Goal: Task Accomplishment & Management: Use online tool/utility

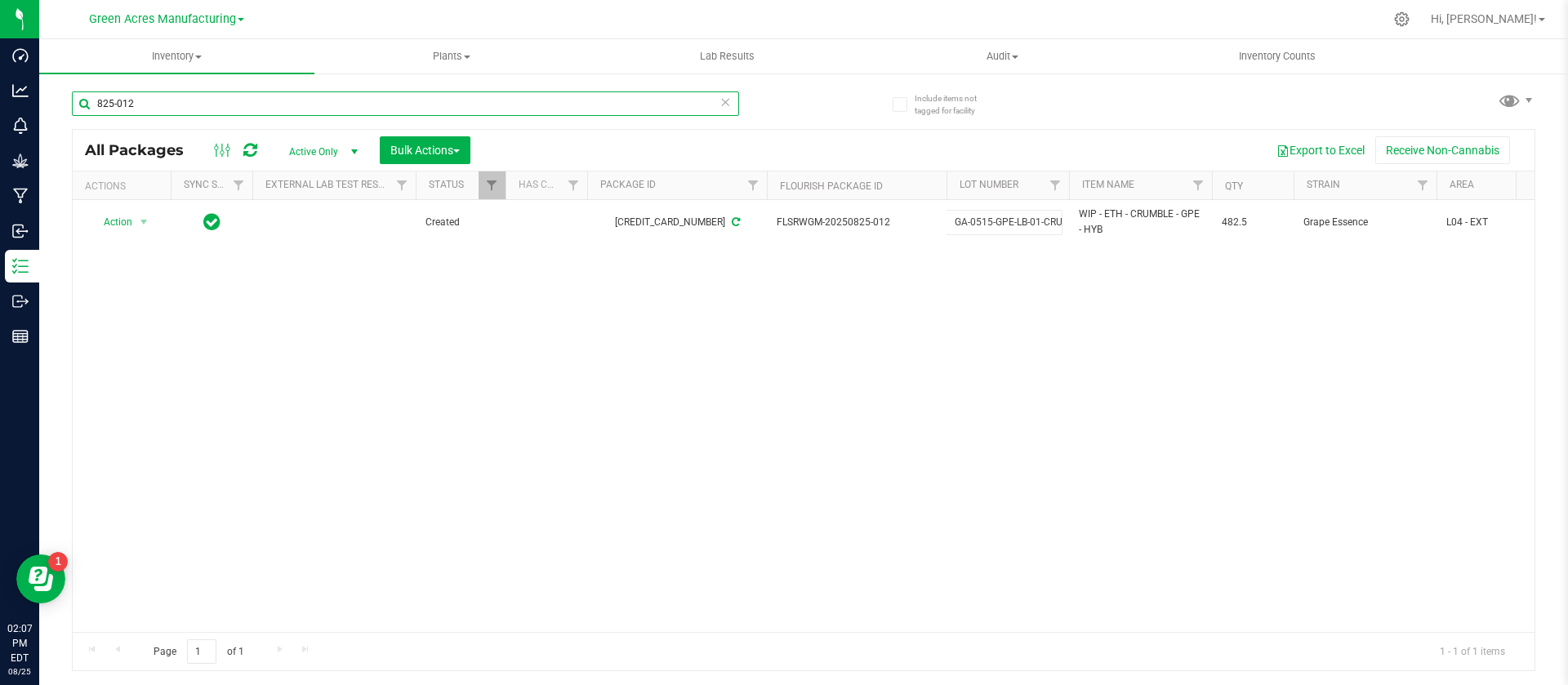
click at [299, 107] on input "825-012" at bounding box center [405, 104] width 667 height 24
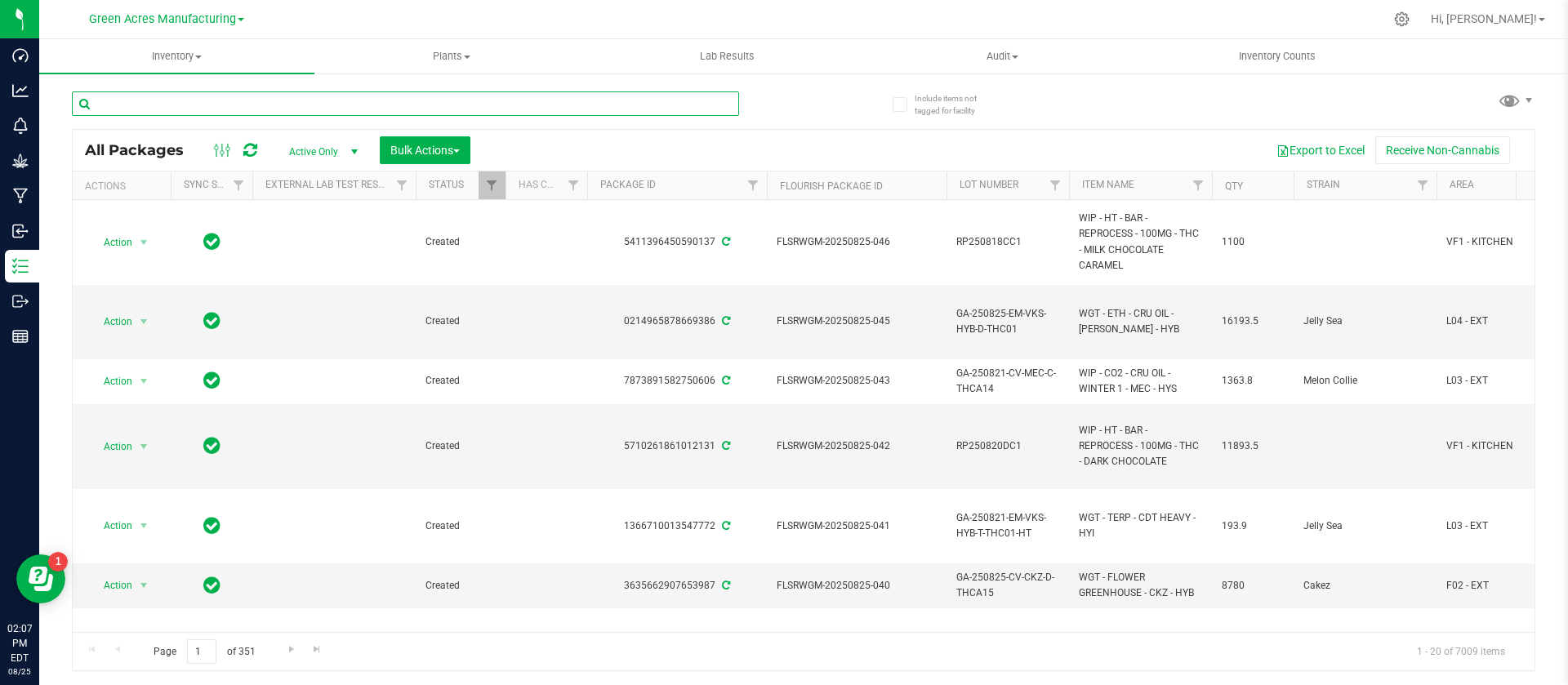
click at [268, 107] on input "text" at bounding box center [405, 104] width 667 height 24
paste input "GA-250507-PZT-33B-SHATTER03"
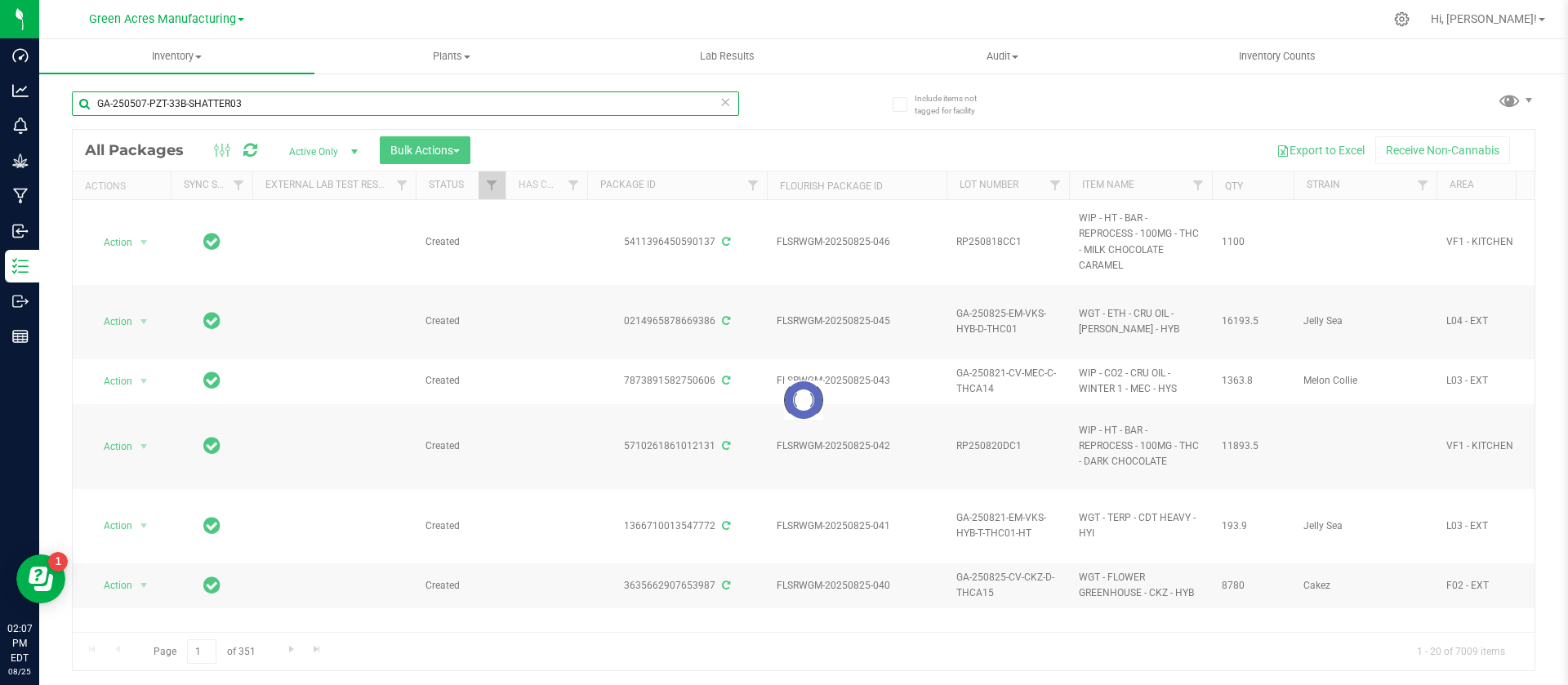
type input "GA-250507-PZT-33B-SHATTER03"
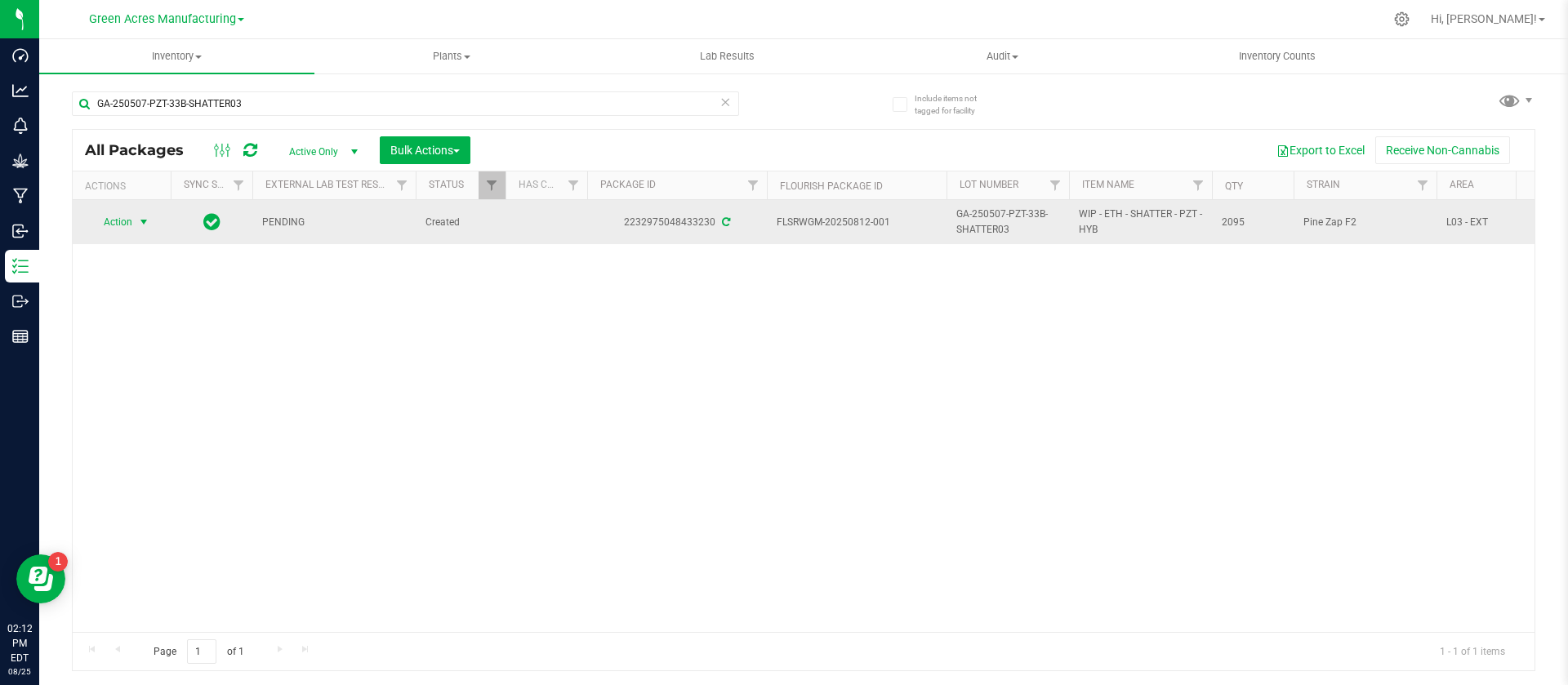
click at [119, 222] on span "Action" at bounding box center [111, 223] width 44 height 23
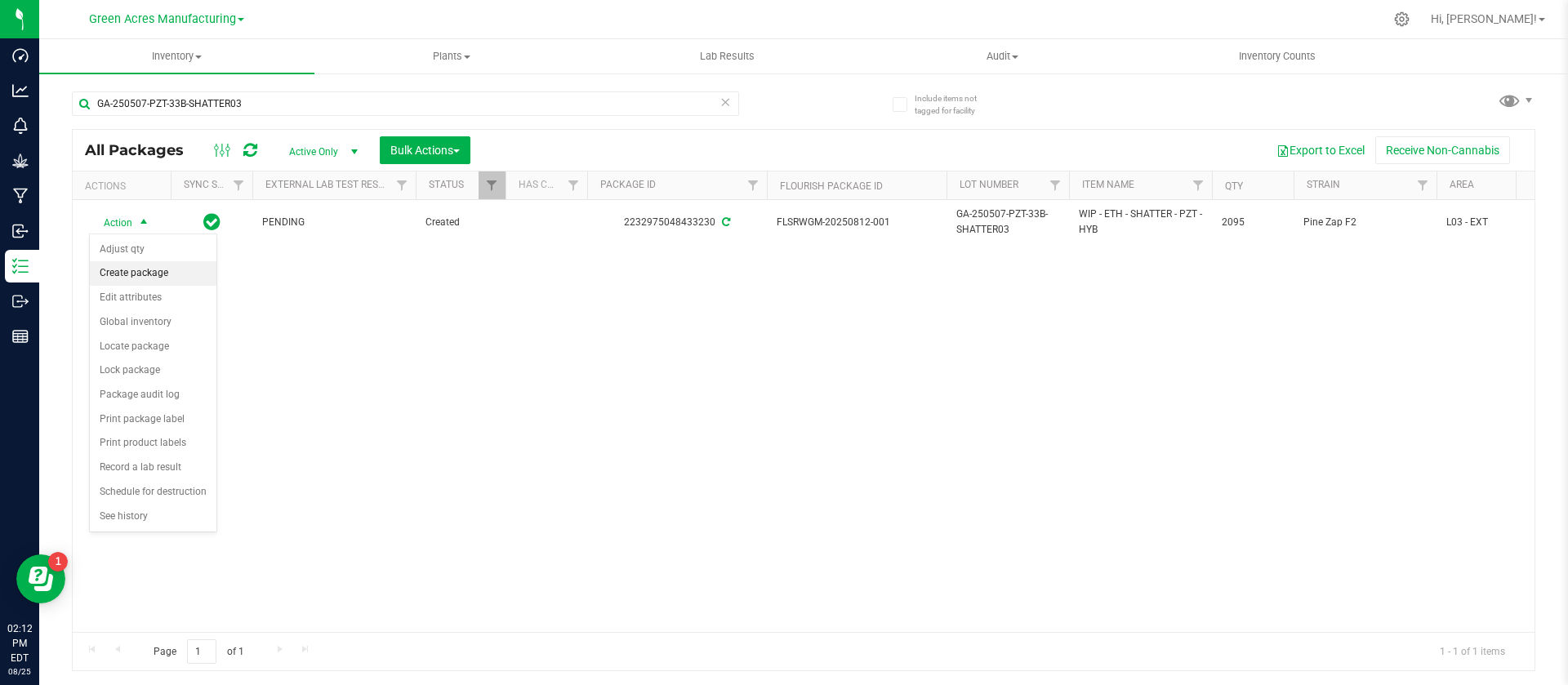
click at [121, 274] on li "Create package" at bounding box center [153, 273] width 127 height 24
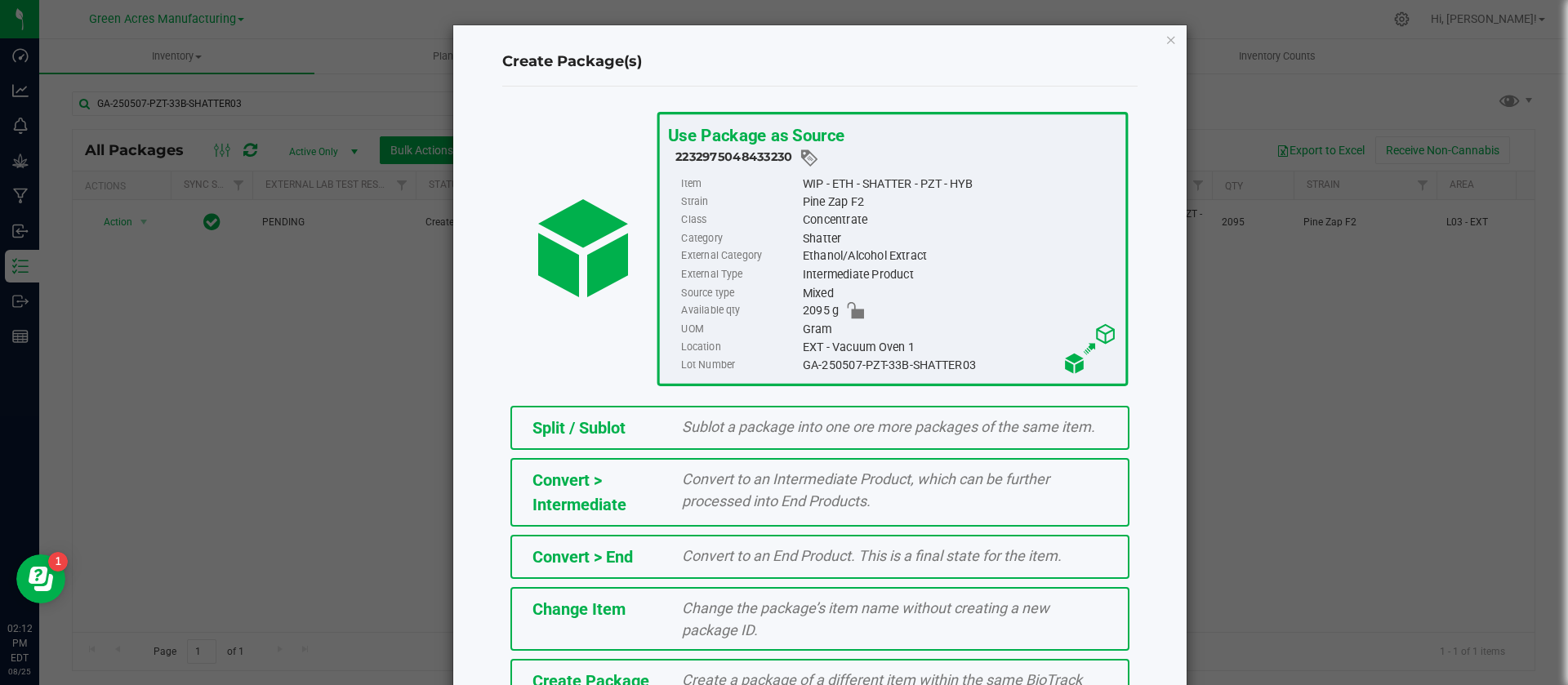
scroll to position [111, 0]
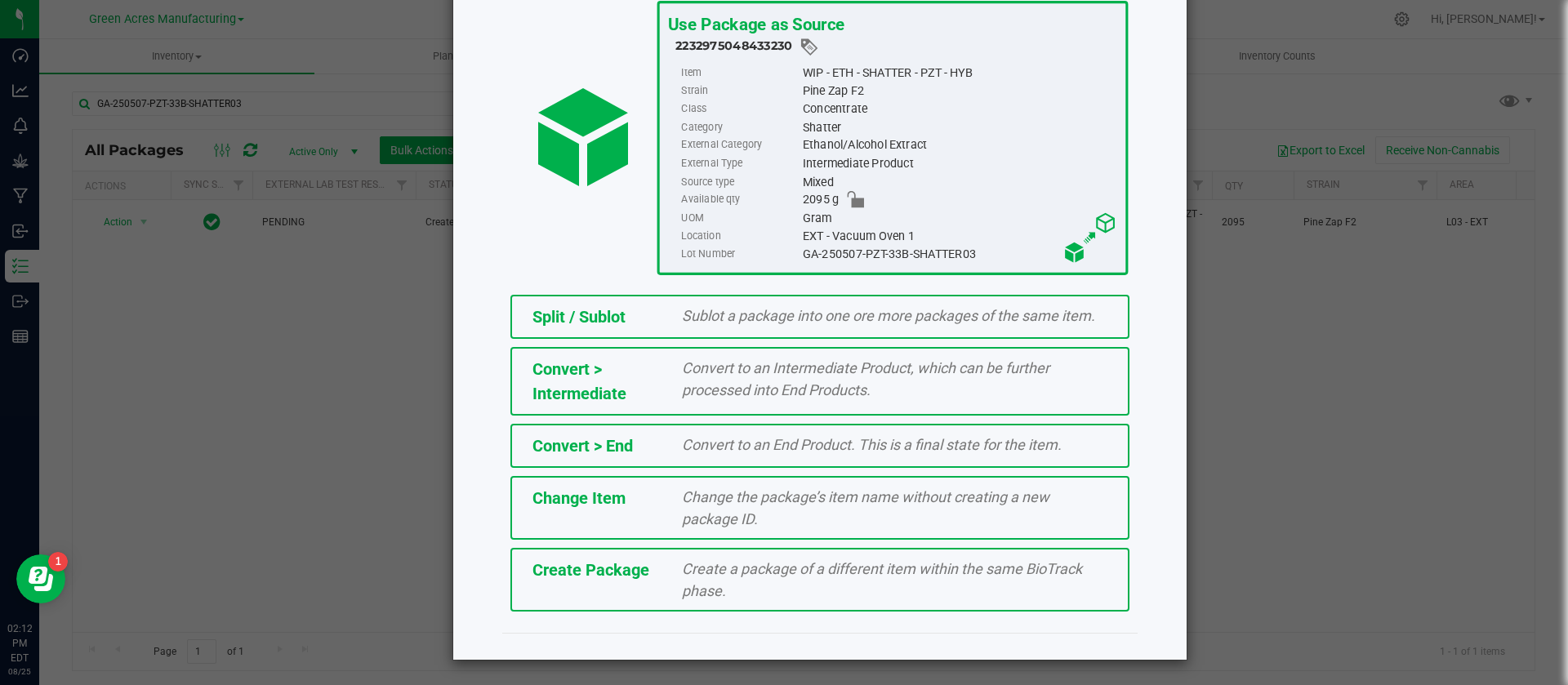
click at [936, 591] on div "Create a package of a different item within the same BioTrack phase." at bounding box center [894, 581] width 450 height 45
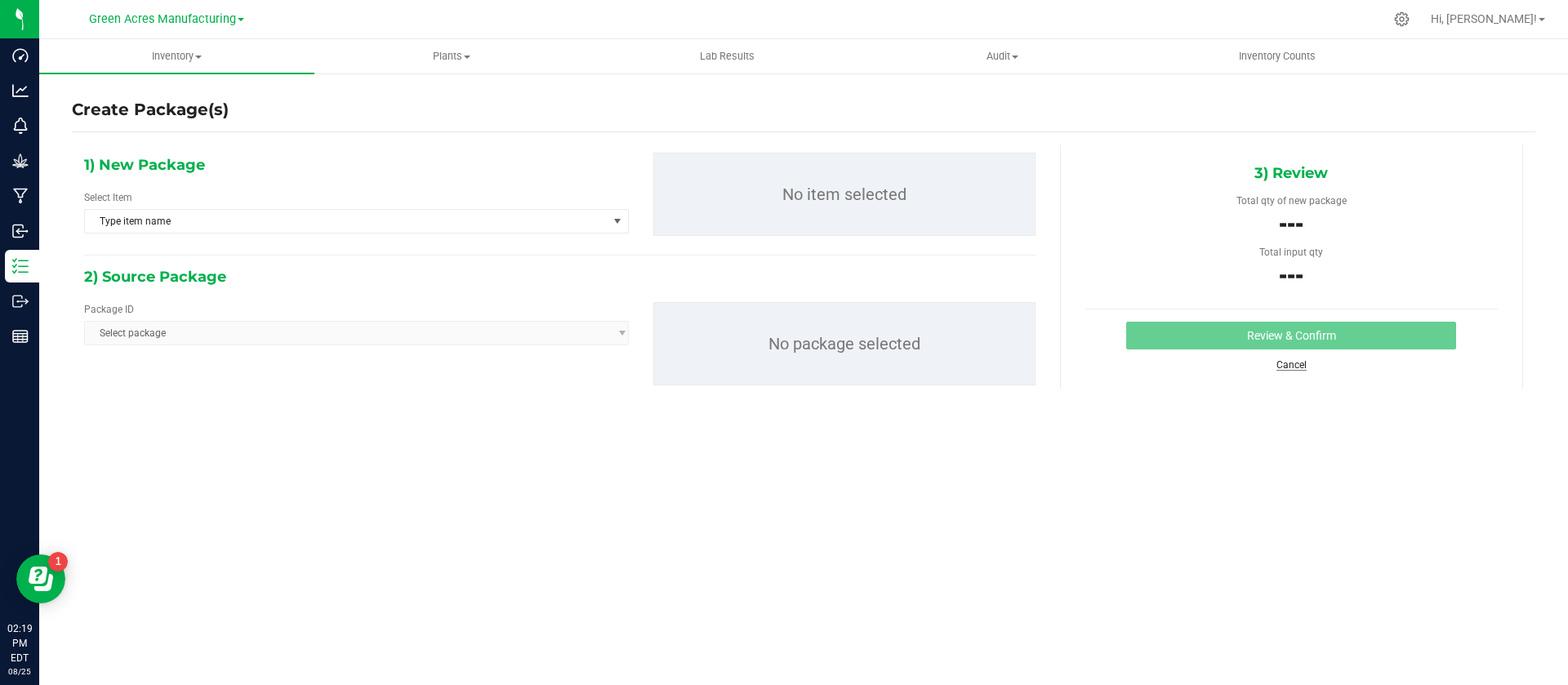
click at [1285, 365] on link "Cancel" at bounding box center [1291, 366] width 30 height 12
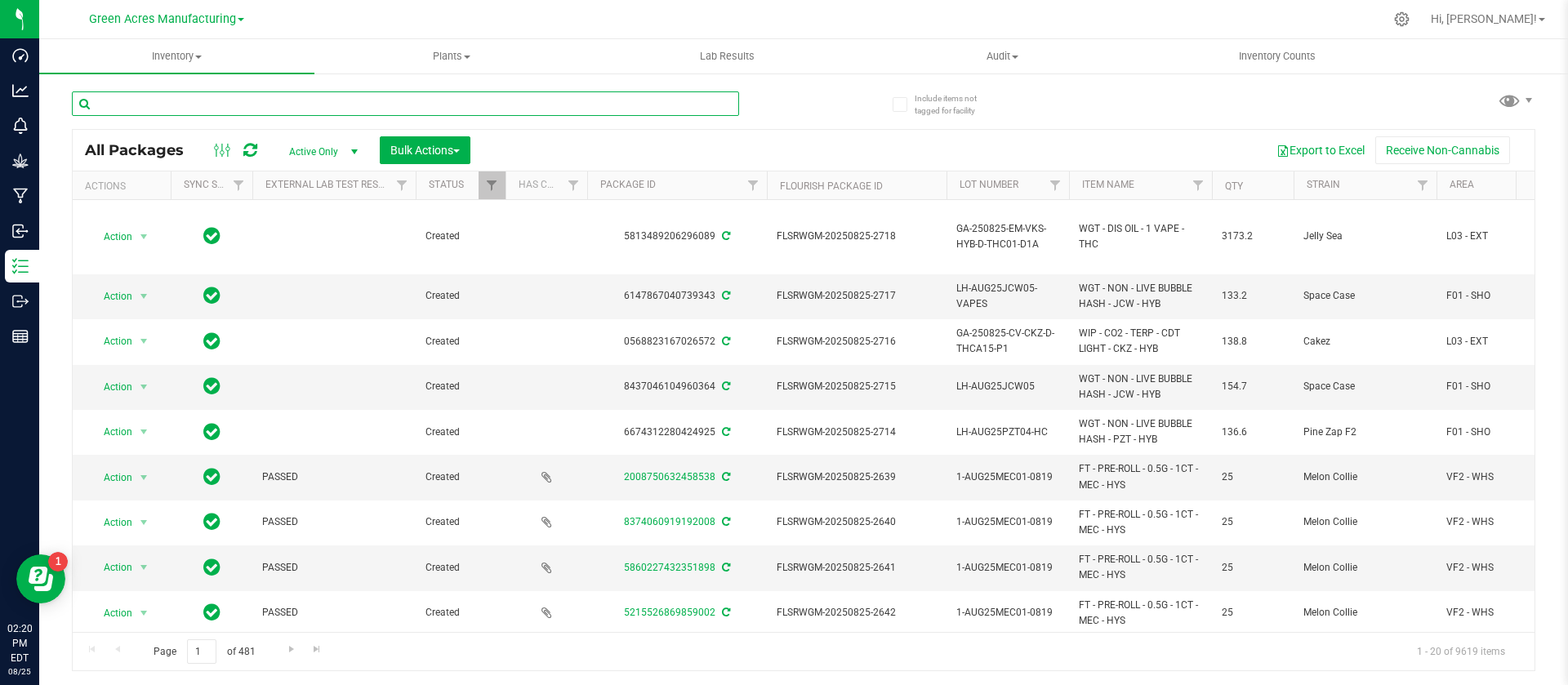
click at [327, 113] on input "text" at bounding box center [405, 104] width 667 height 24
paste input "GA-250507-PZT-33B-SHATTER03"
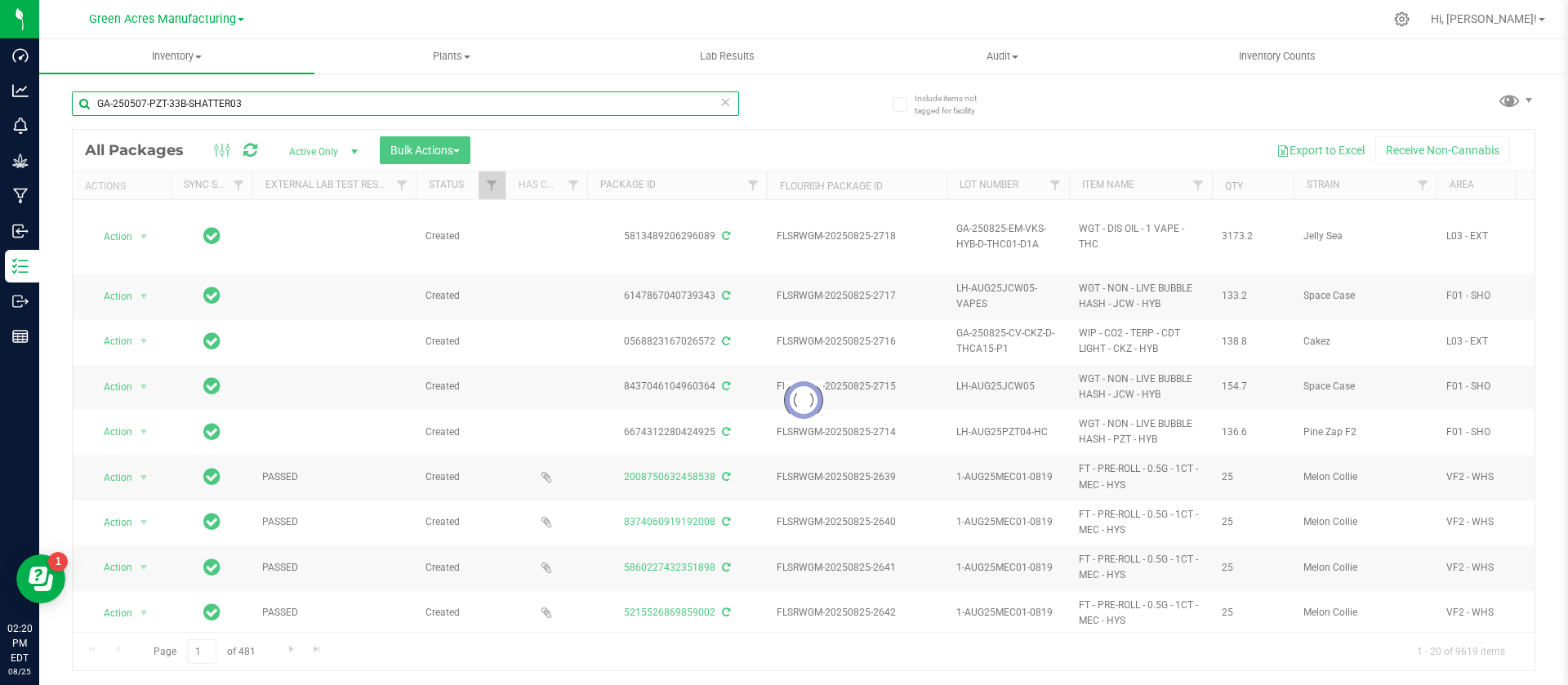
type input "GA-250507-PZT-33B-SHATTER03"
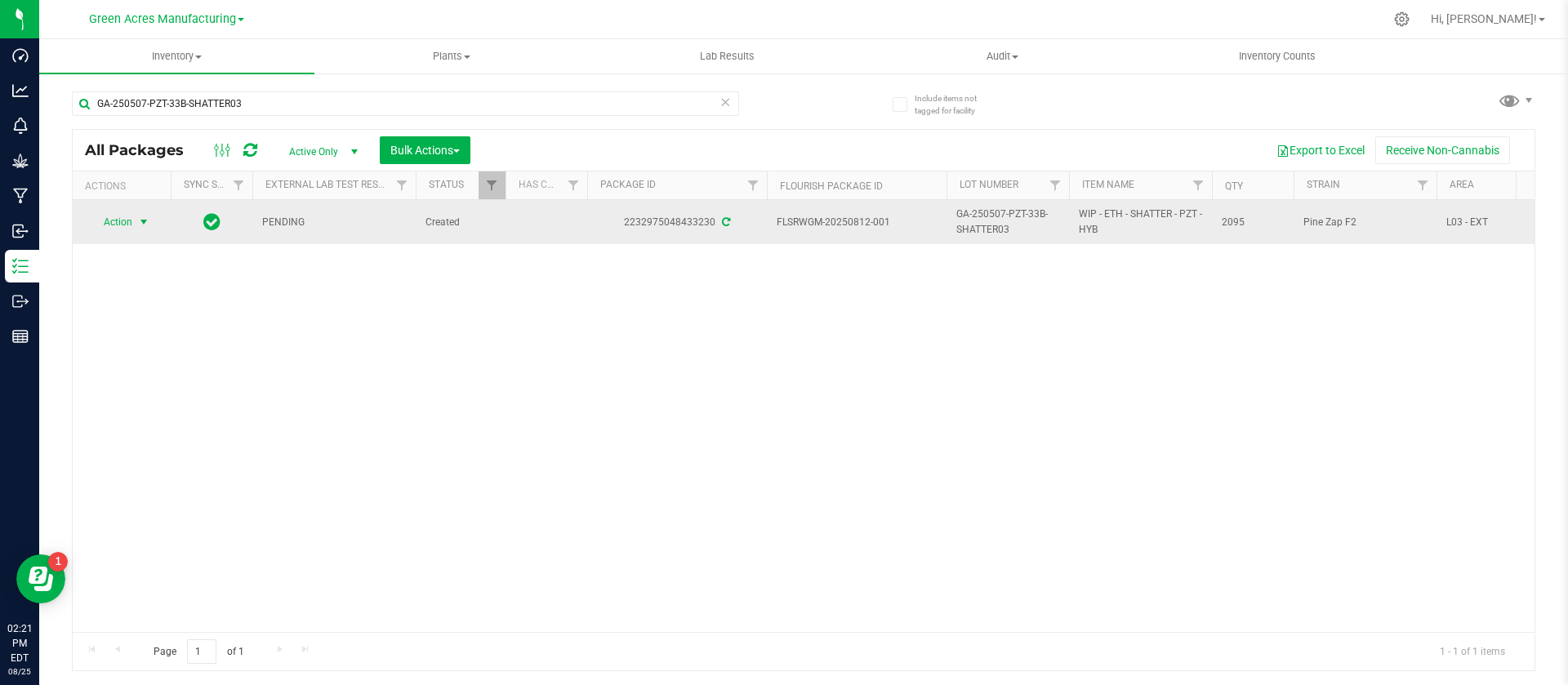
click at [128, 228] on span "Action" at bounding box center [111, 223] width 44 height 23
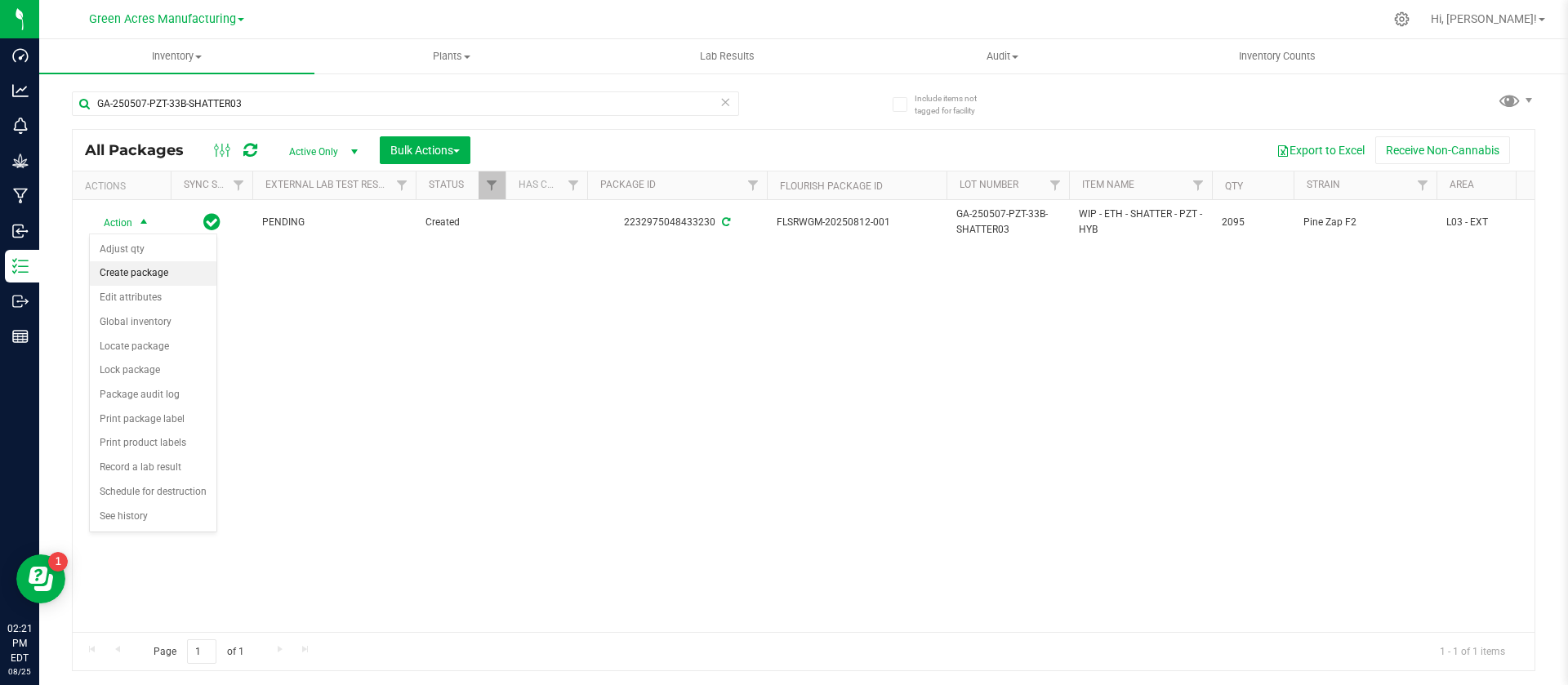
click at [134, 277] on li "Create package" at bounding box center [153, 273] width 127 height 24
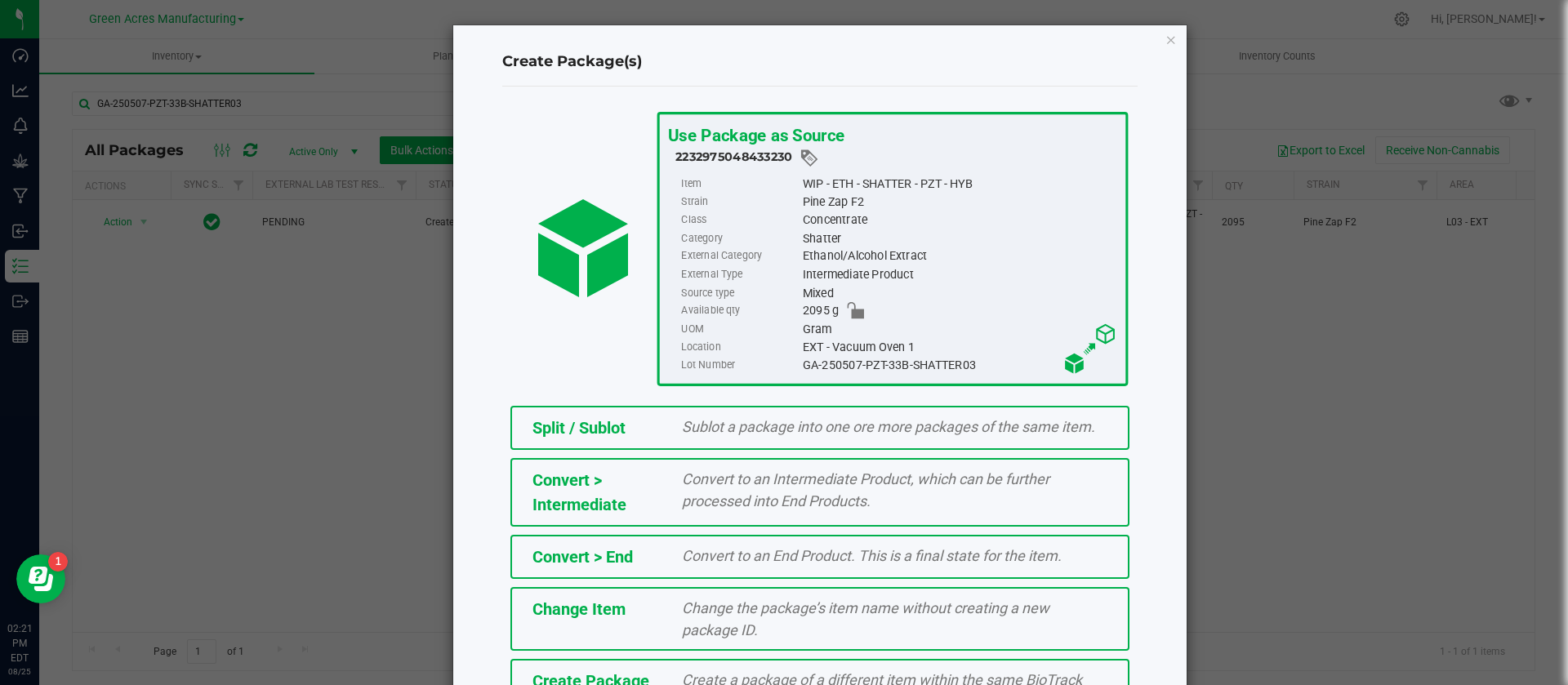
click at [726, 659] on div "Create Package Create a package of a different item within the same BioTrack ph…" at bounding box center [820, 691] width 619 height 64
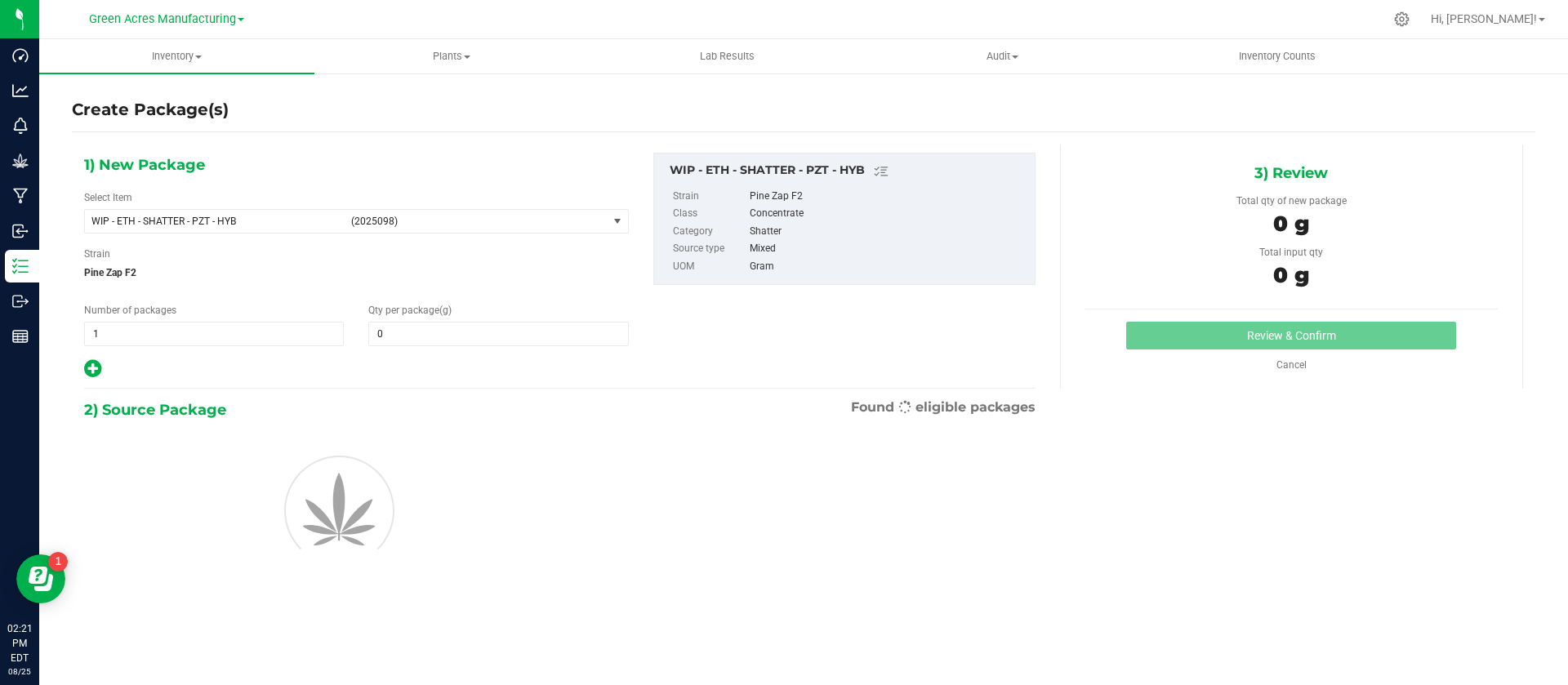
type input "0.0000"
click at [462, 229] on span "WIP - ETH - SHATTER - PZT - HYB (2025098)" at bounding box center [346, 222] width 522 height 23
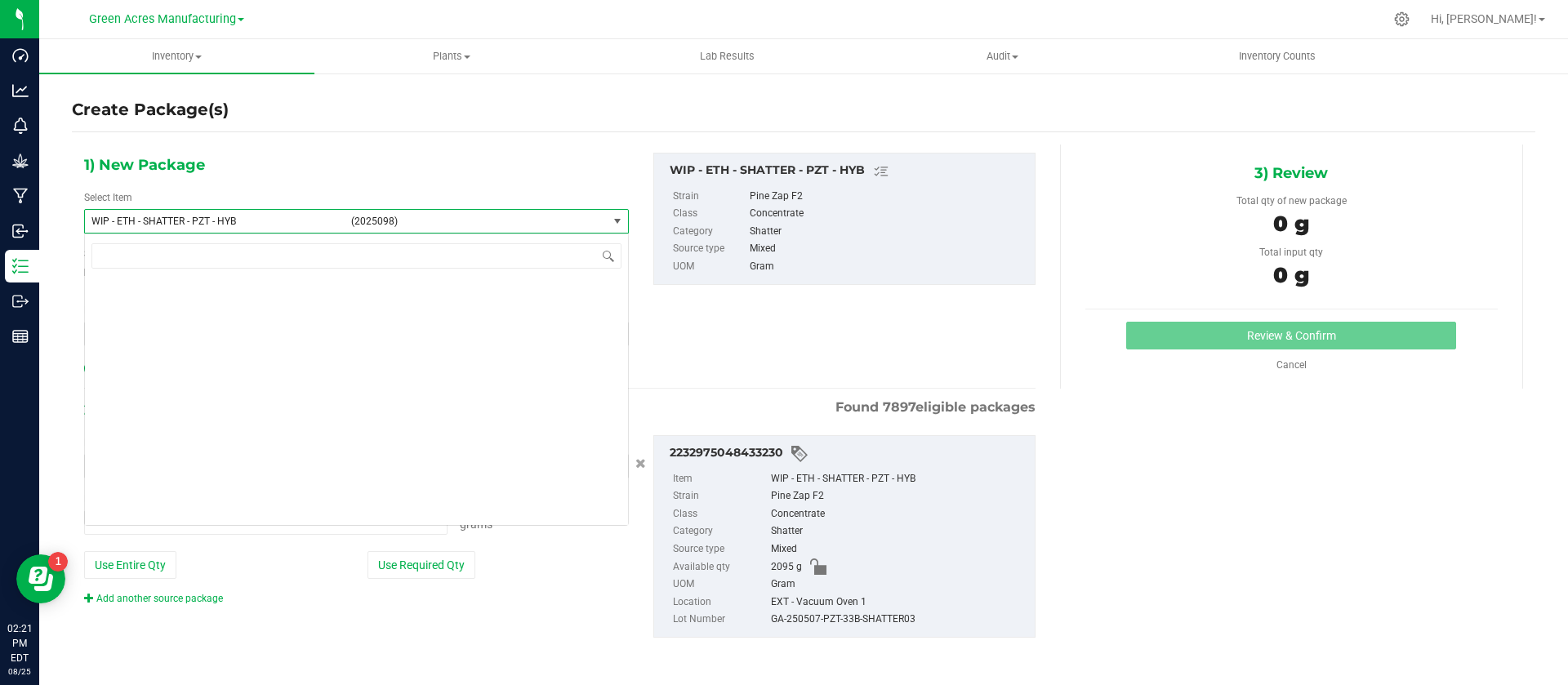
type input "0.0000 g"
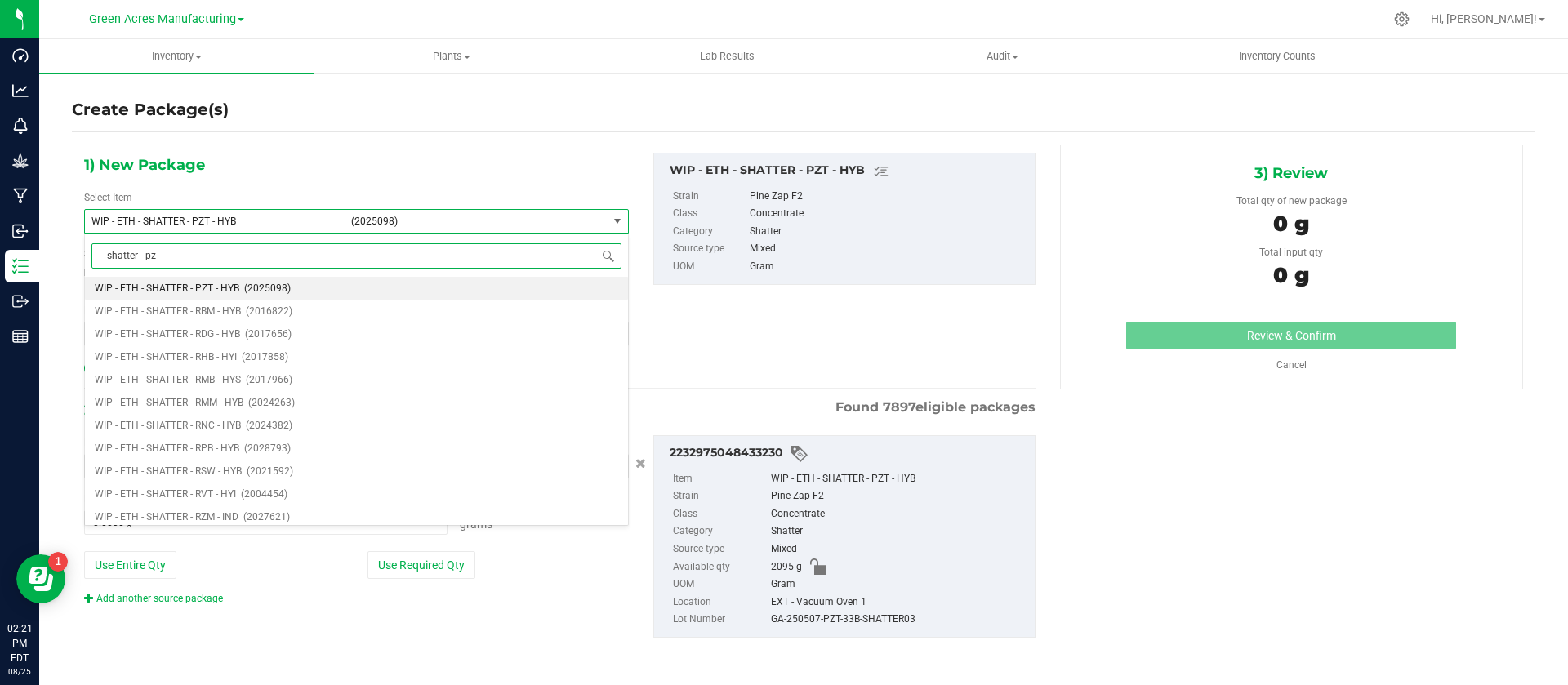
type input "shatter - pzt"
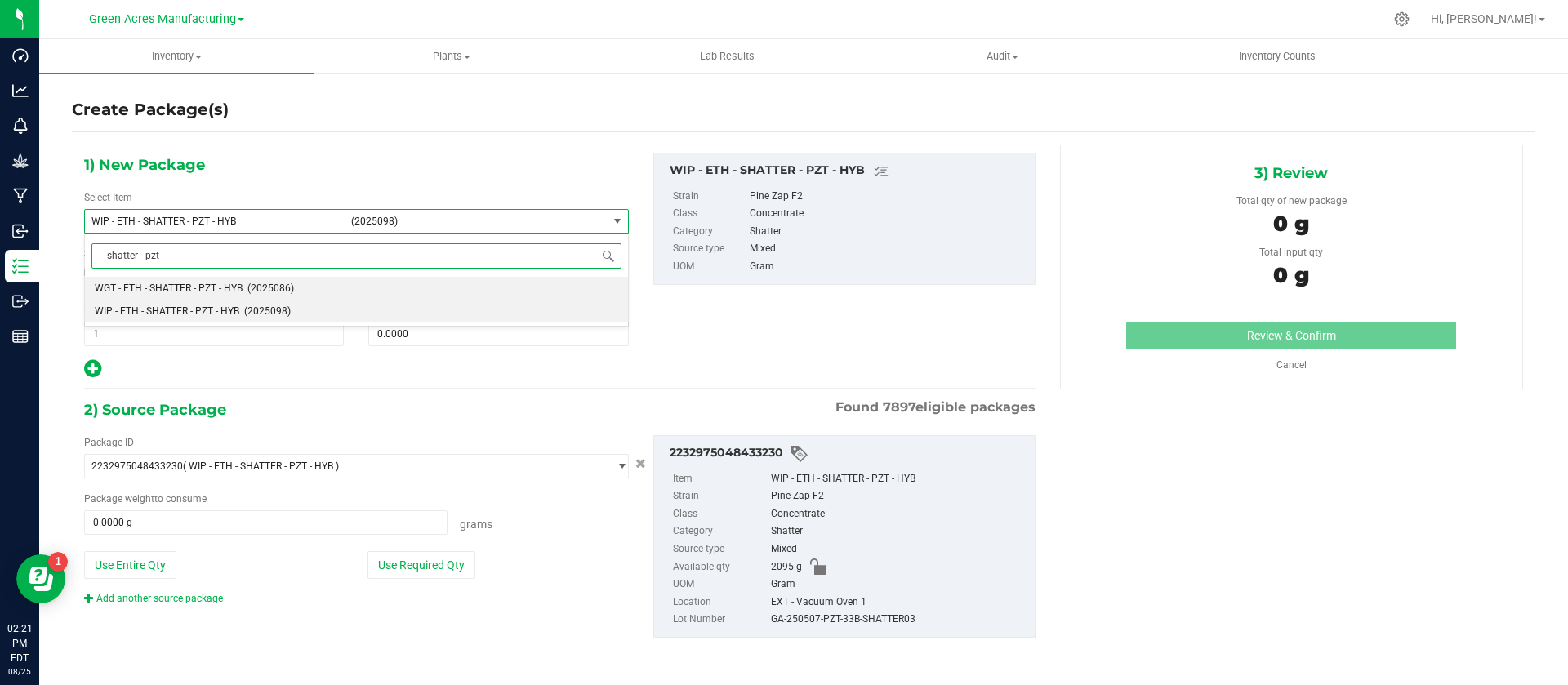
scroll to position [0, 0]
click at [302, 280] on li "WGT - ETH - SHATTER - PZT - HYB (2025086)" at bounding box center [356, 288] width 543 height 23
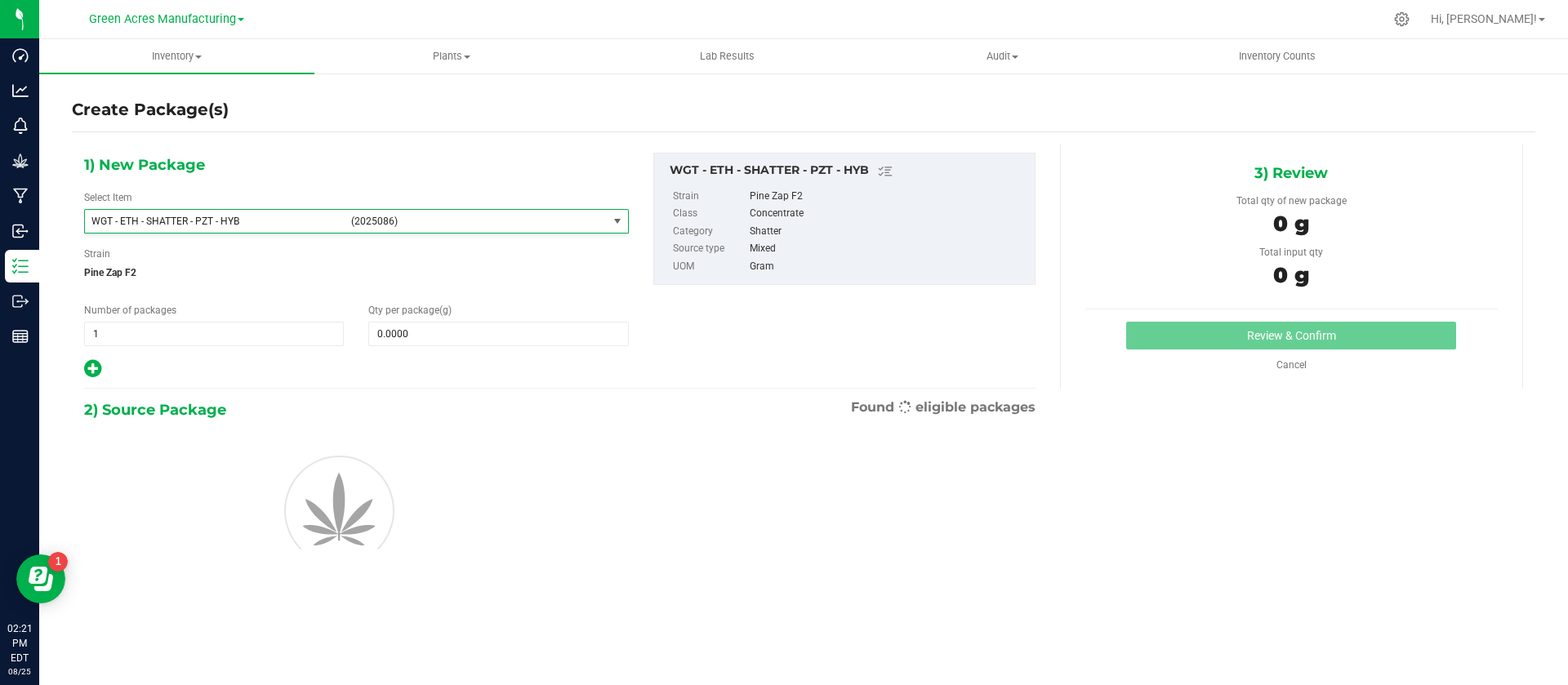
type input "0.0000"
click at [422, 329] on span at bounding box center [498, 334] width 259 height 24
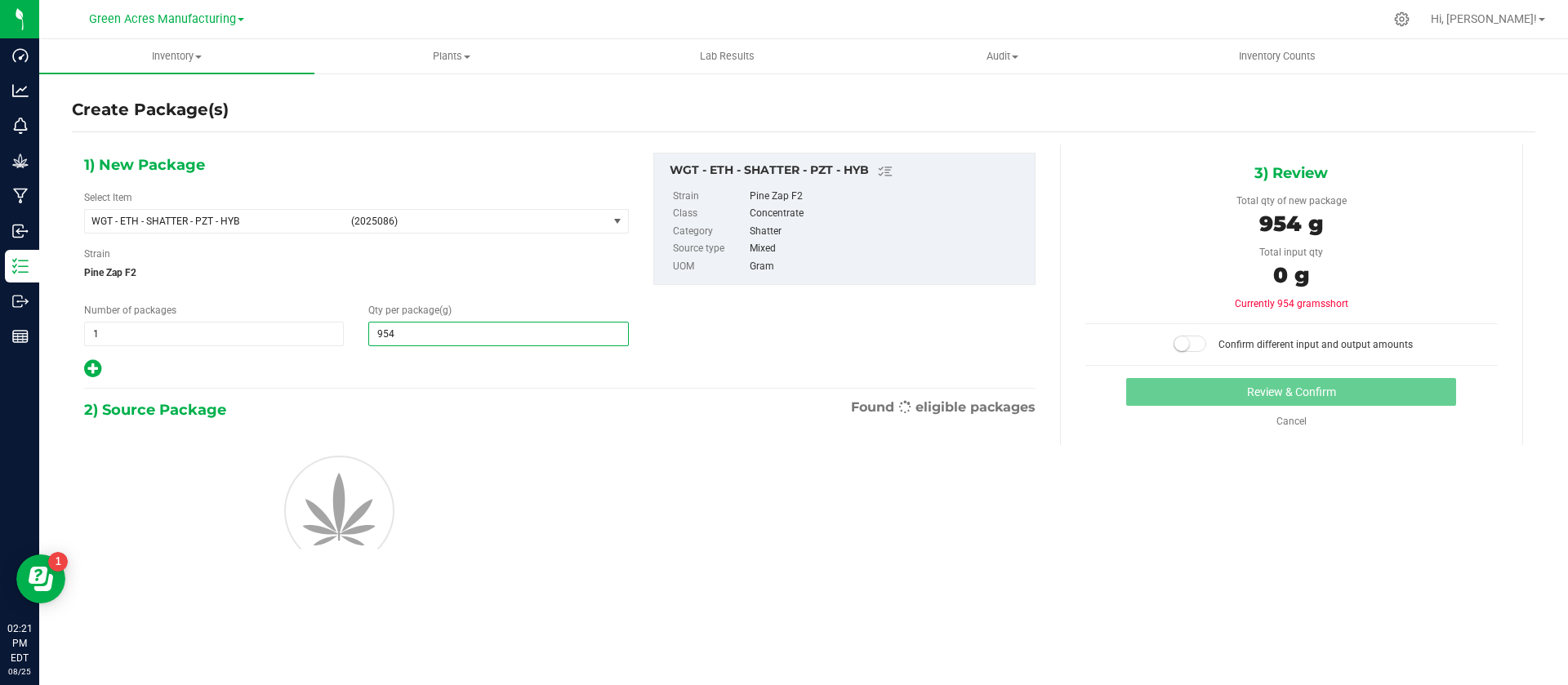
type input "954."
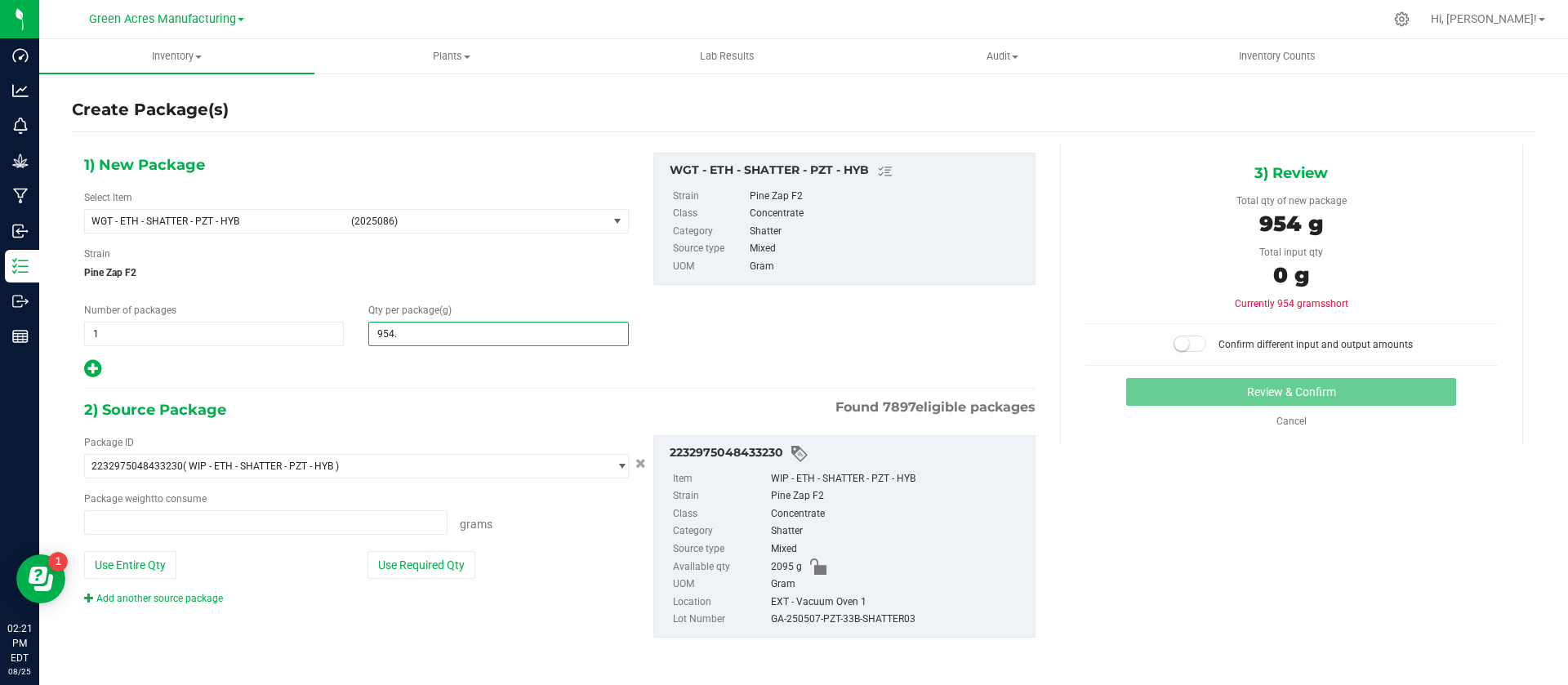
type input "0.0000 g"
type input "954.3"
type input "954.3000"
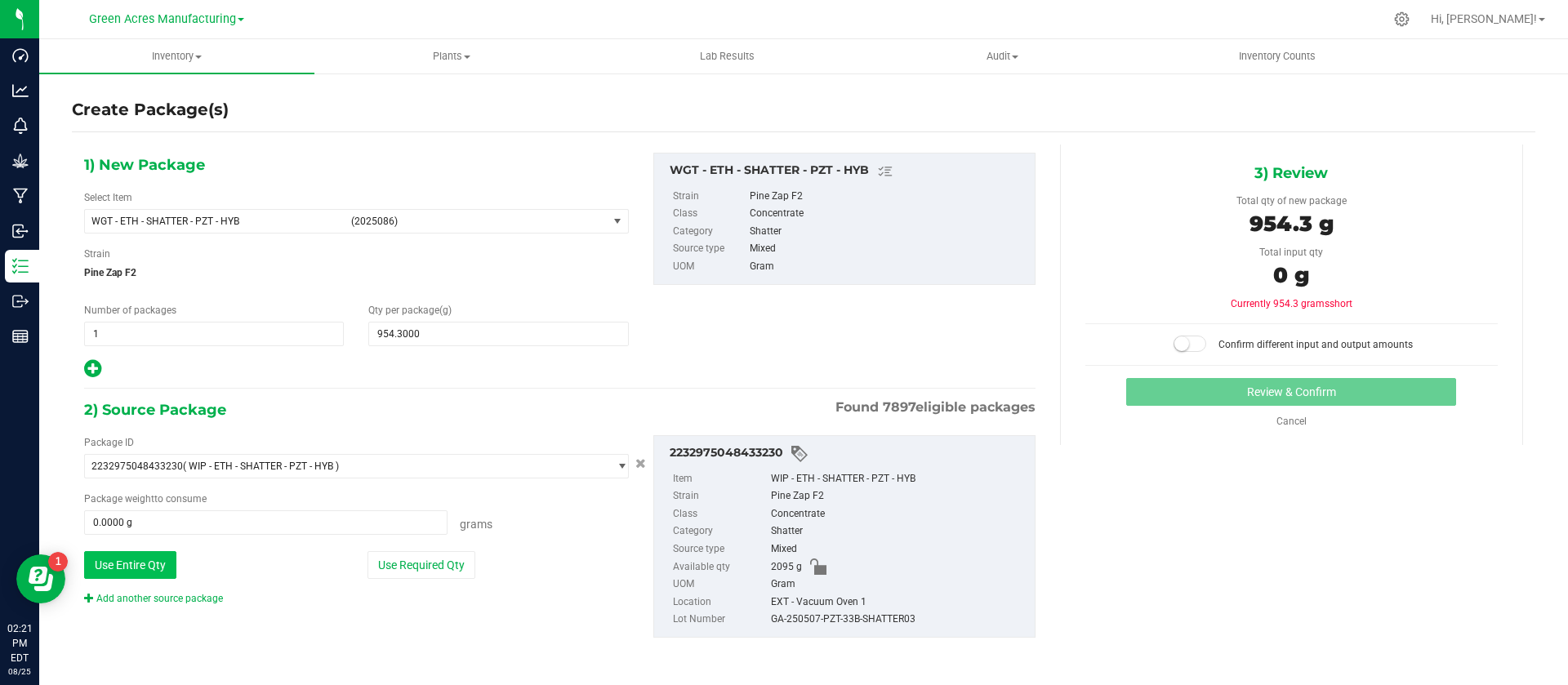
click at [157, 569] on button "Use Entire Qty" at bounding box center [130, 565] width 92 height 28
type input "2095.0000 g"
click at [1196, 347] on span at bounding box center [1190, 343] width 33 height 16
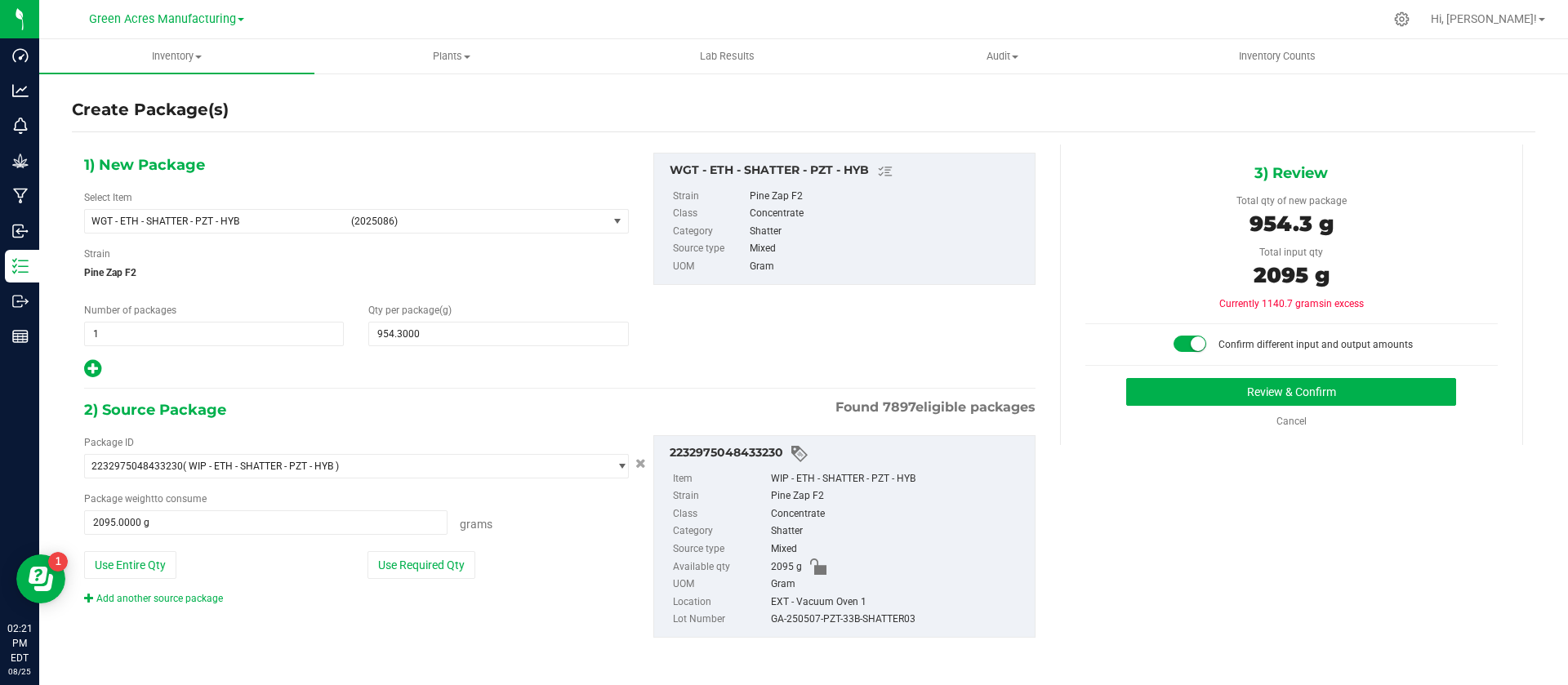
click at [1191, 407] on div "Review & Confirm Cancel" at bounding box center [1291, 403] width 412 height 50
click at [1179, 400] on button "Review & Confirm" at bounding box center [1290, 392] width 330 height 28
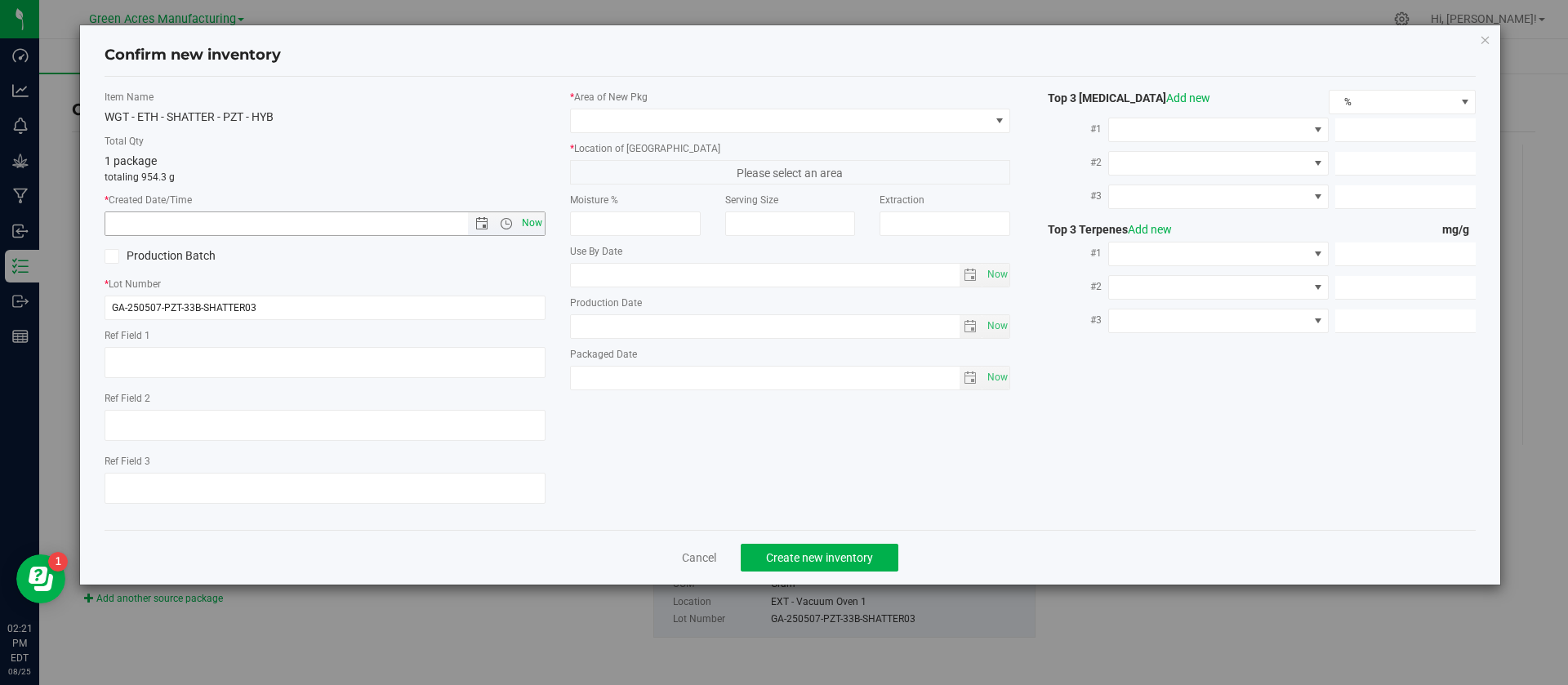
click at [534, 217] on span "Now" at bounding box center [531, 223] width 28 height 23
type input "8/25/2025 2:21 PM"
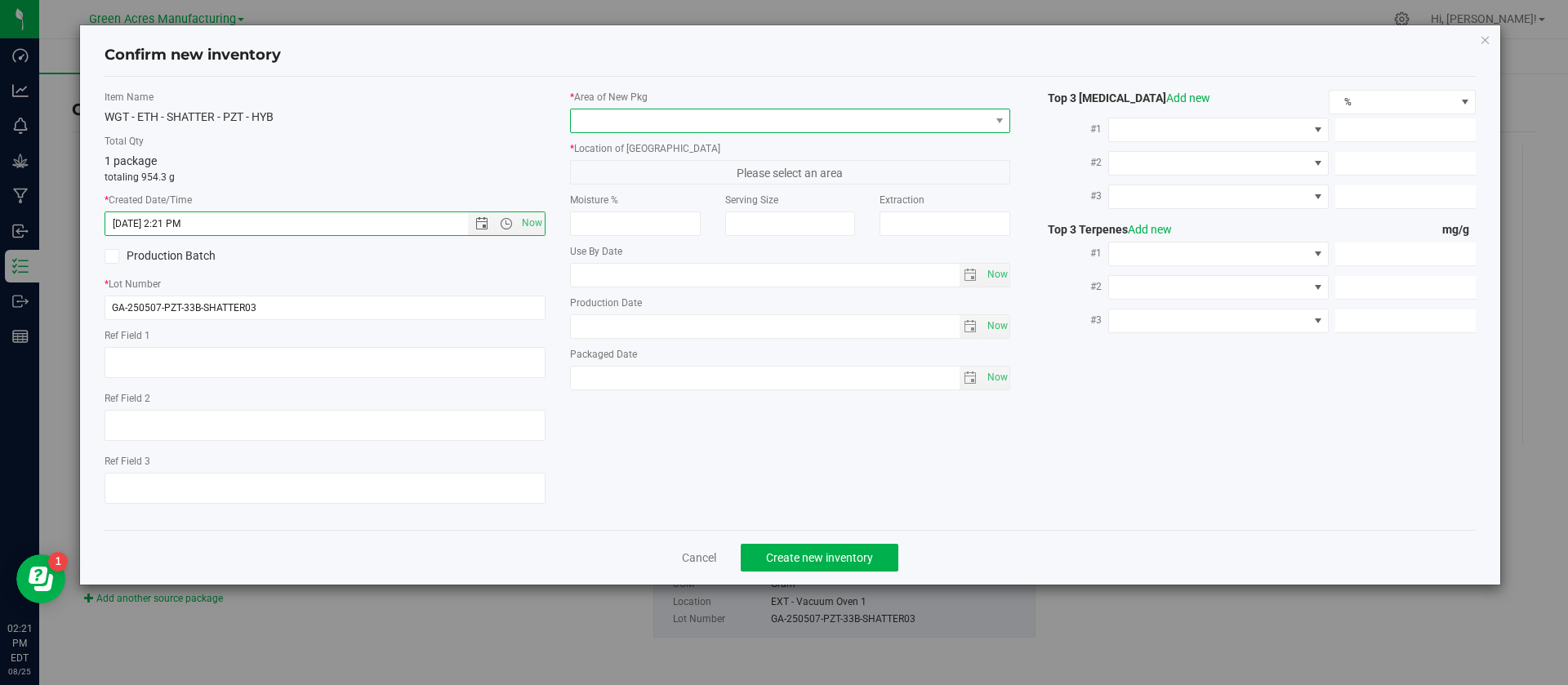
click at [699, 114] on span at bounding box center [780, 121] width 419 height 23
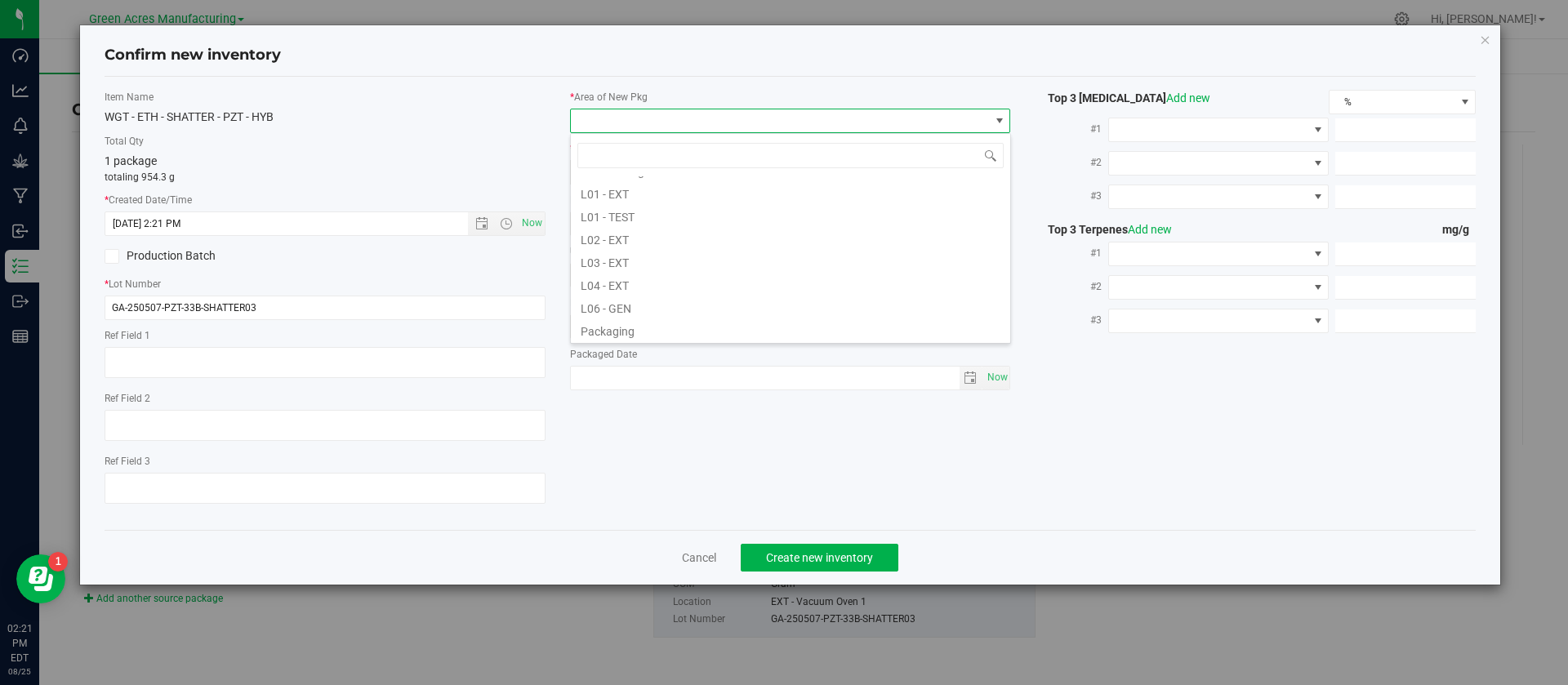
scroll to position [294, 0]
click at [685, 258] on li "L03 - EXT" at bounding box center [790, 260] width 439 height 23
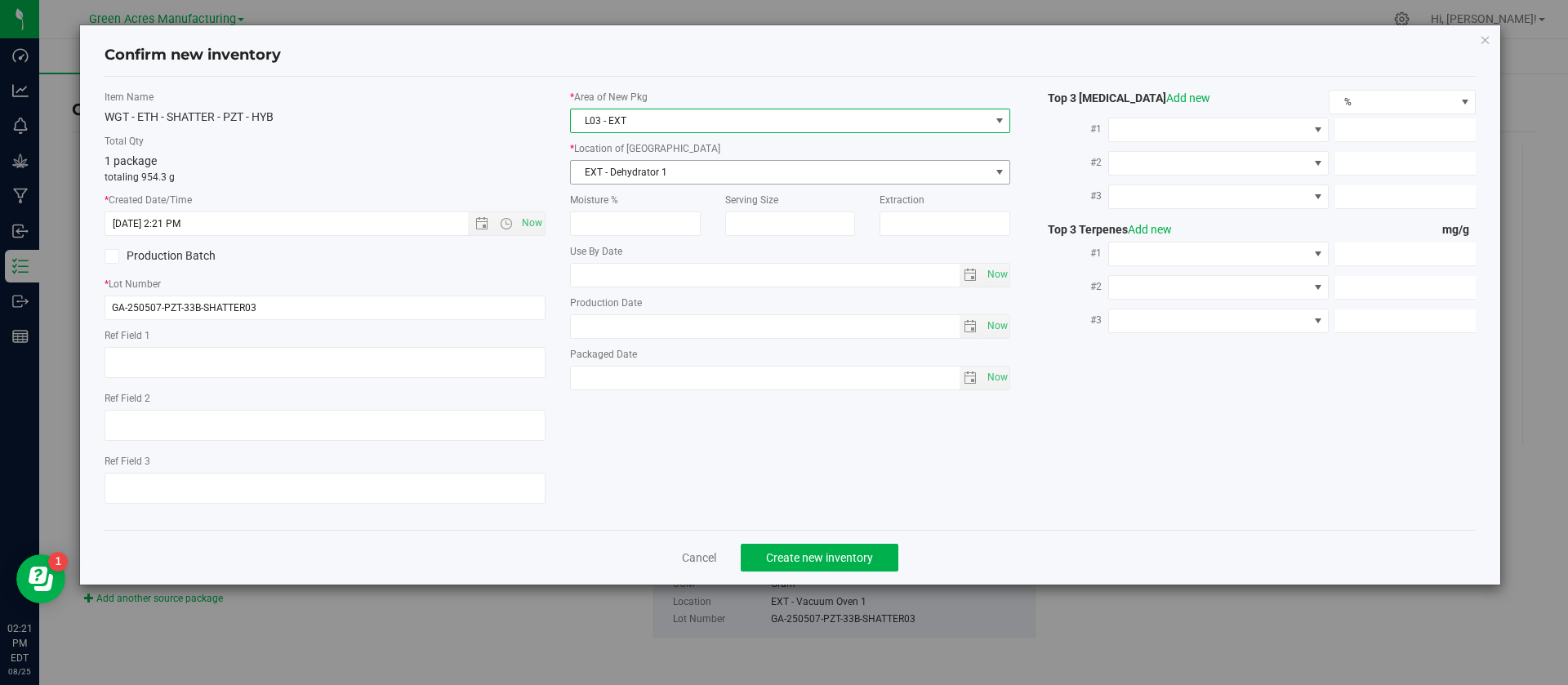
click at [653, 181] on span "EXT - Dehydrator 1" at bounding box center [780, 172] width 419 height 23
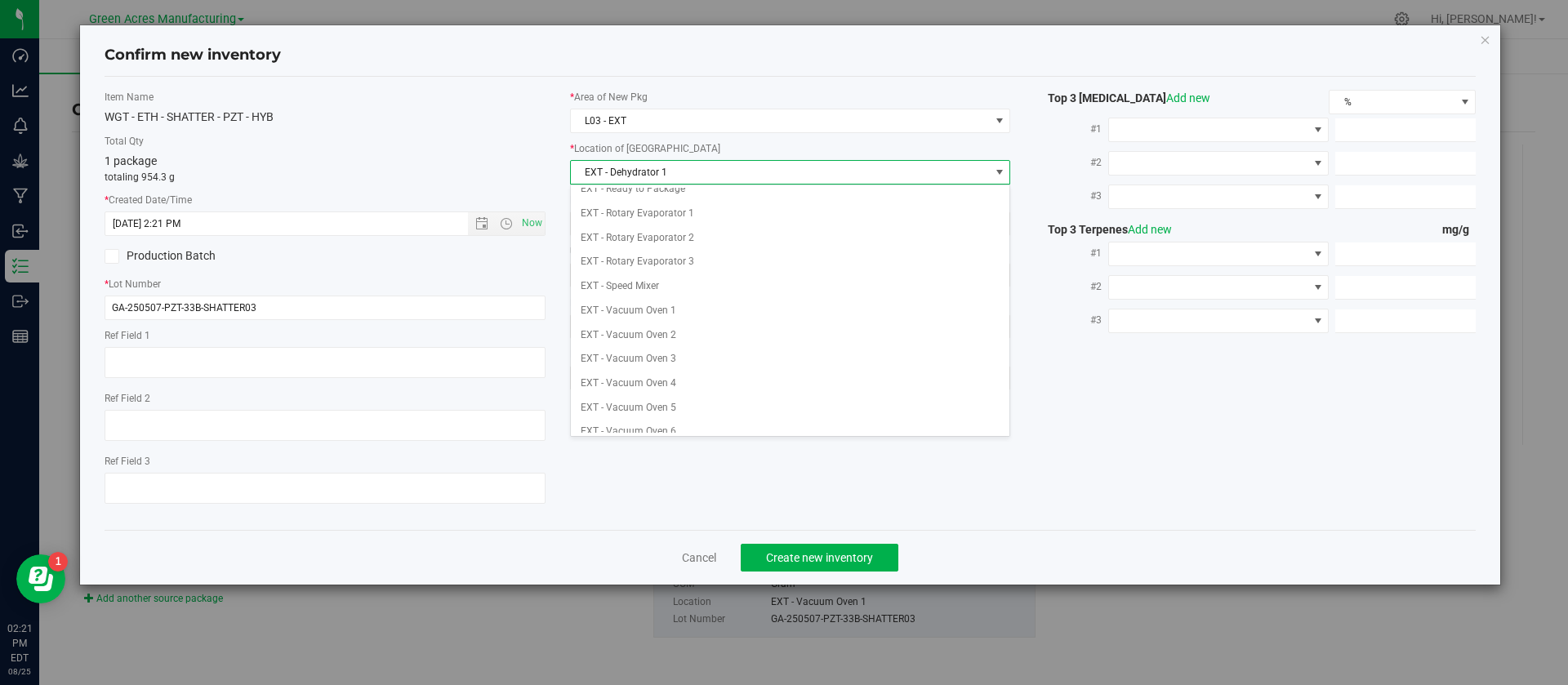
scroll to position [260, 0]
click at [680, 370] on li "EXT - Vacuum Oven 4" at bounding box center [790, 376] width 439 height 24
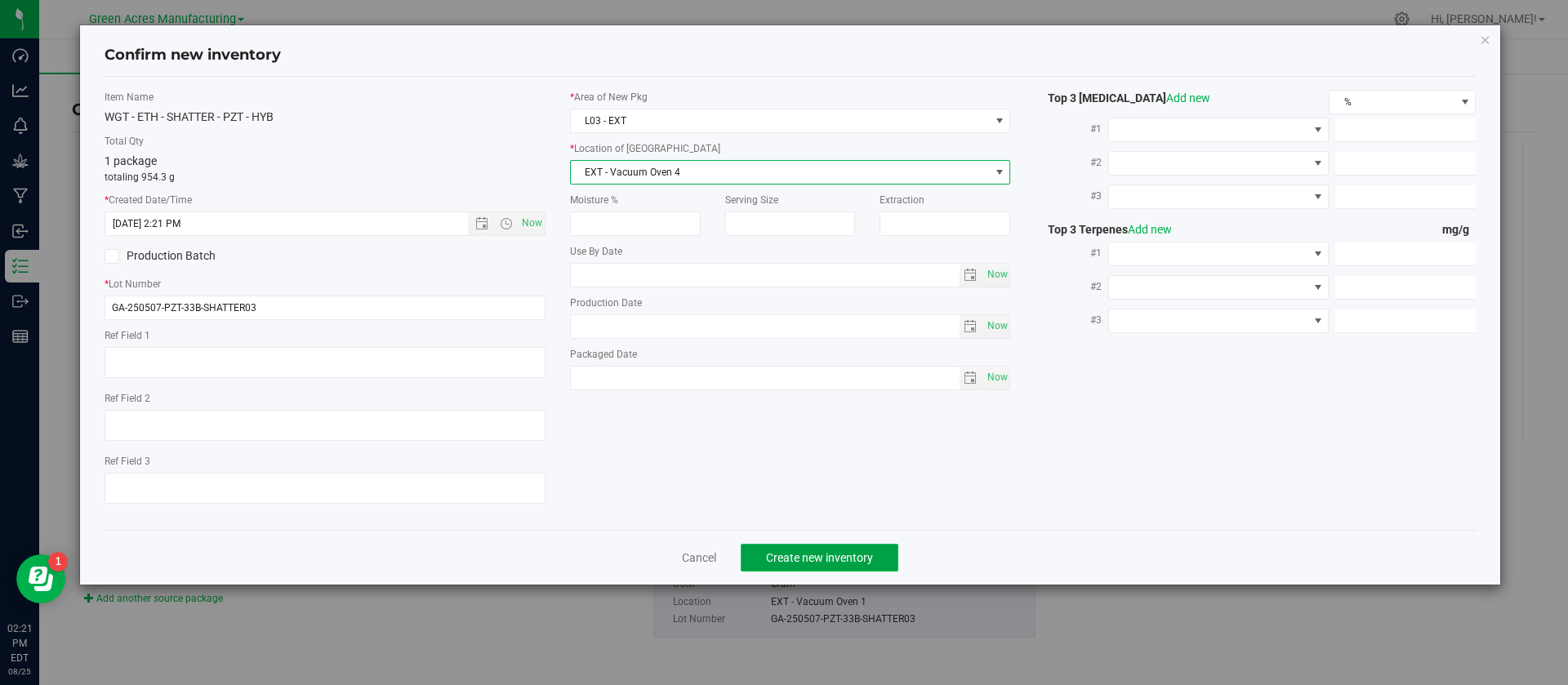
click at [767, 559] on span "Create new inventory" at bounding box center [819, 558] width 107 height 14
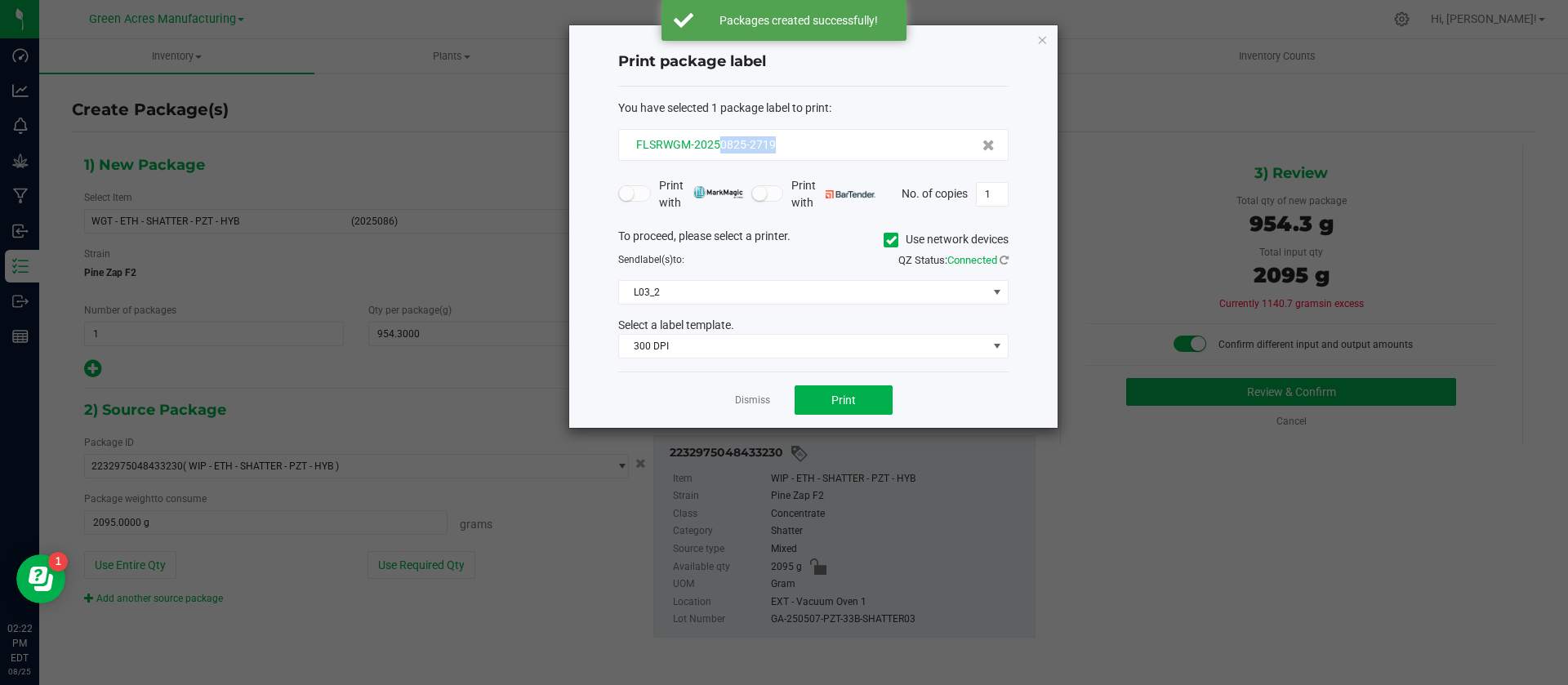
drag, startPoint x: 784, startPoint y: 151, endPoint x: 718, endPoint y: 151, distance: 66.0
click at [718, 151] on div "FLSRWGM-20250825-2719" at bounding box center [814, 145] width 363 height 17
copy span "0825-2719"
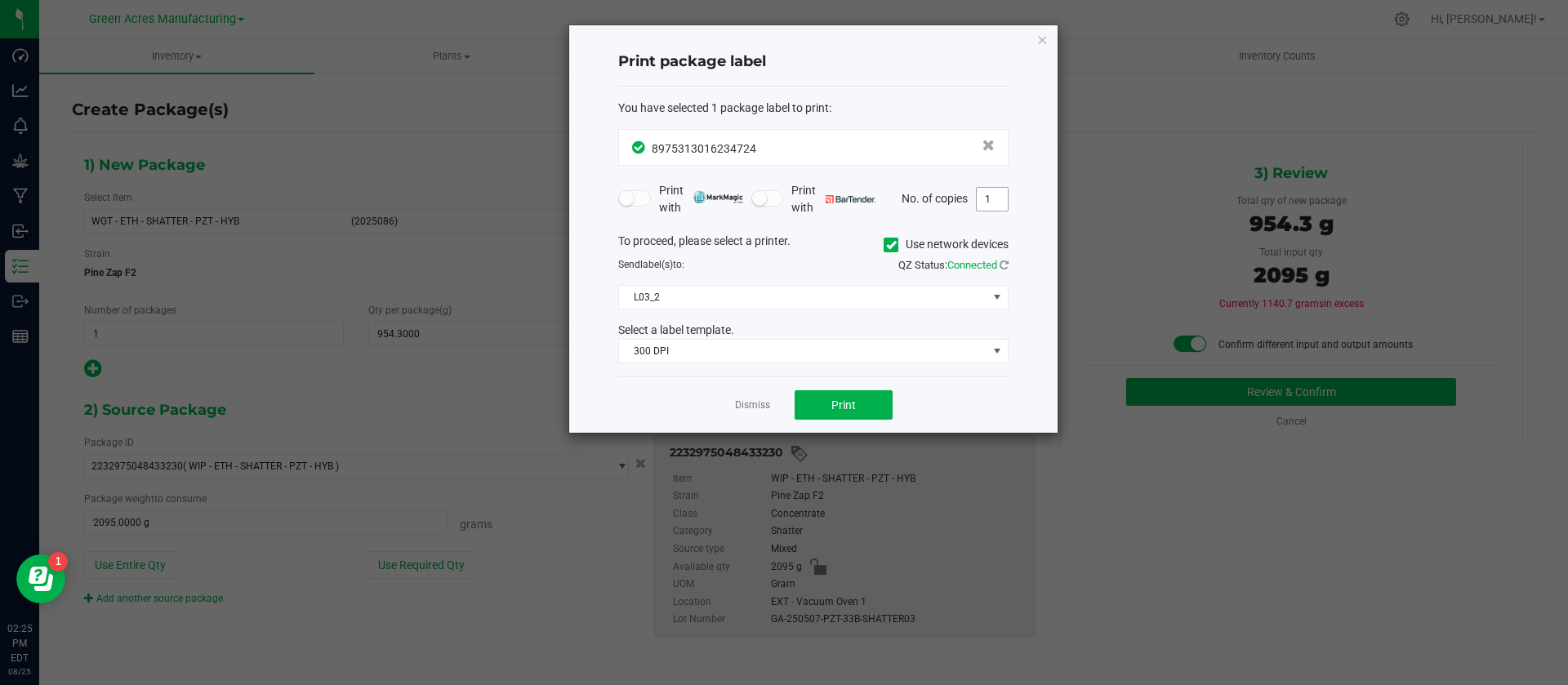
click at [994, 202] on input "1" at bounding box center [992, 199] width 31 height 23
type input "16"
click at [878, 398] on button "Print" at bounding box center [843, 405] width 98 height 29
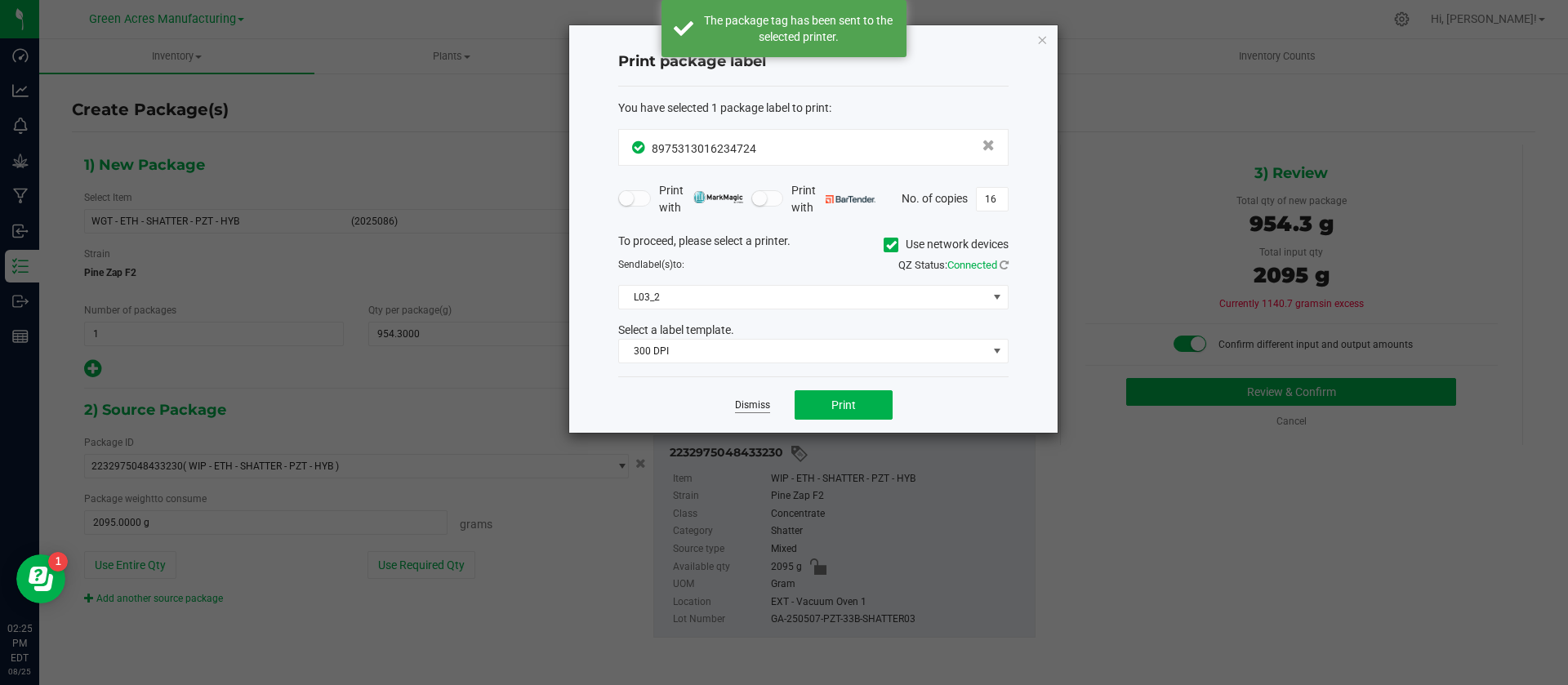
click at [757, 403] on link "Dismiss" at bounding box center [753, 405] width 35 height 14
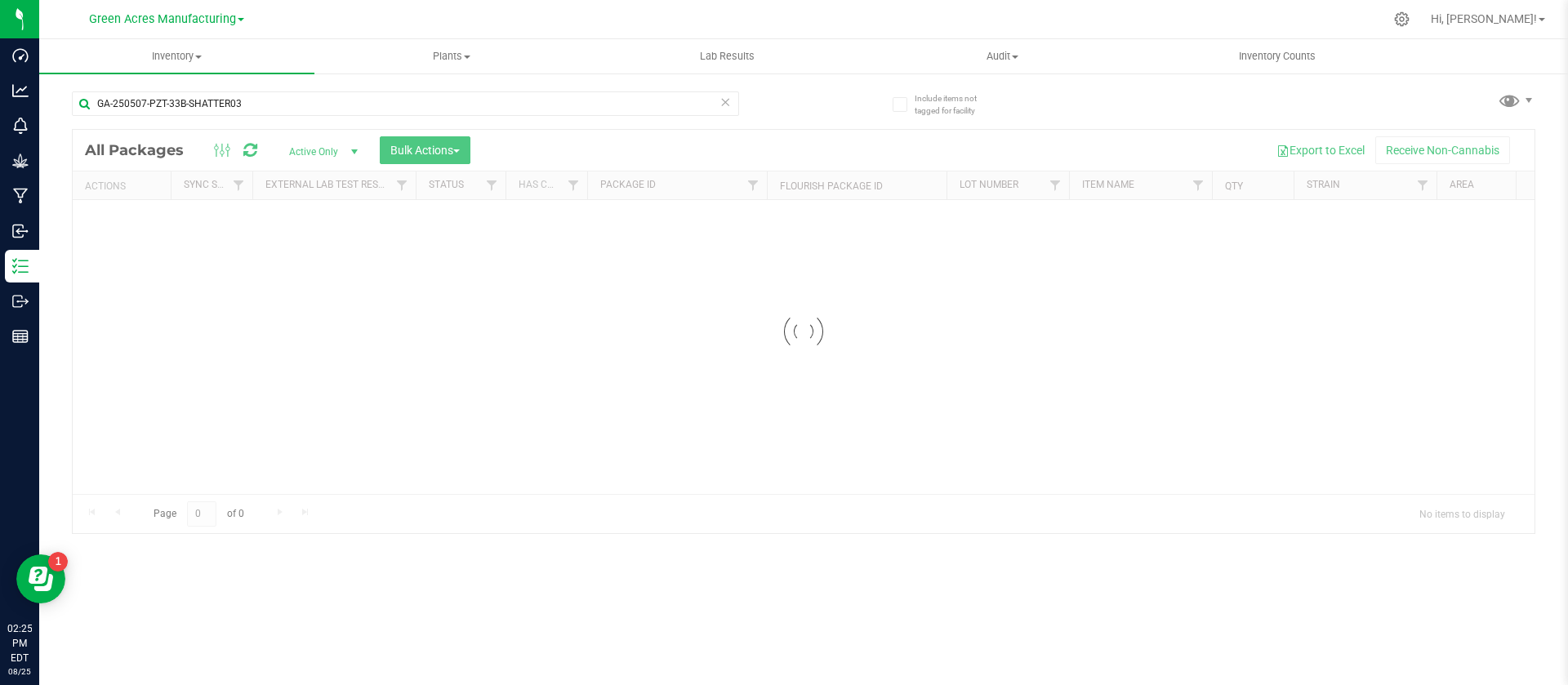
click at [757, 403] on div at bounding box center [803, 331] width 1462 height 403
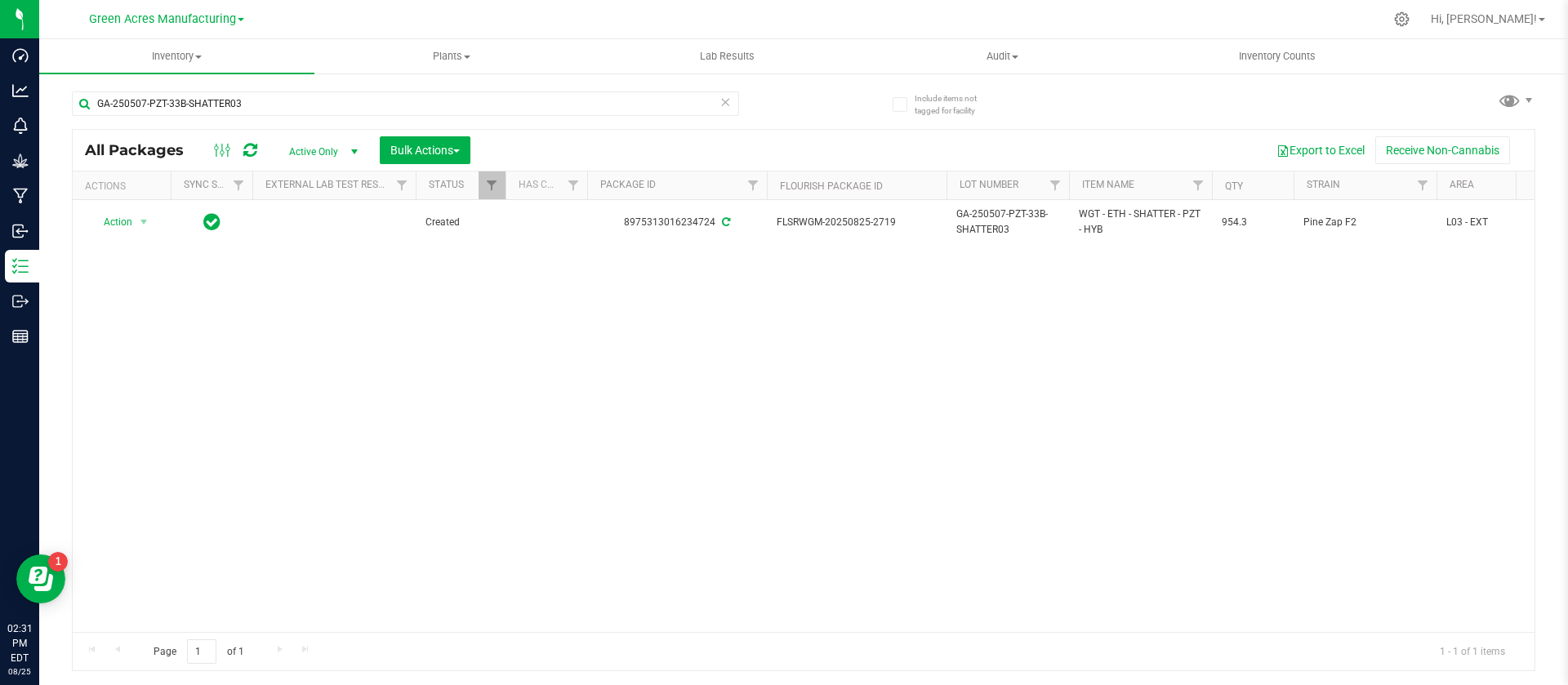
click at [308, 152] on span "Active Only" at bounding box center [320, 152] width 90 height 23
click at [315, 258] on li "All" at bounding box center [319, 251] width 88 height 24
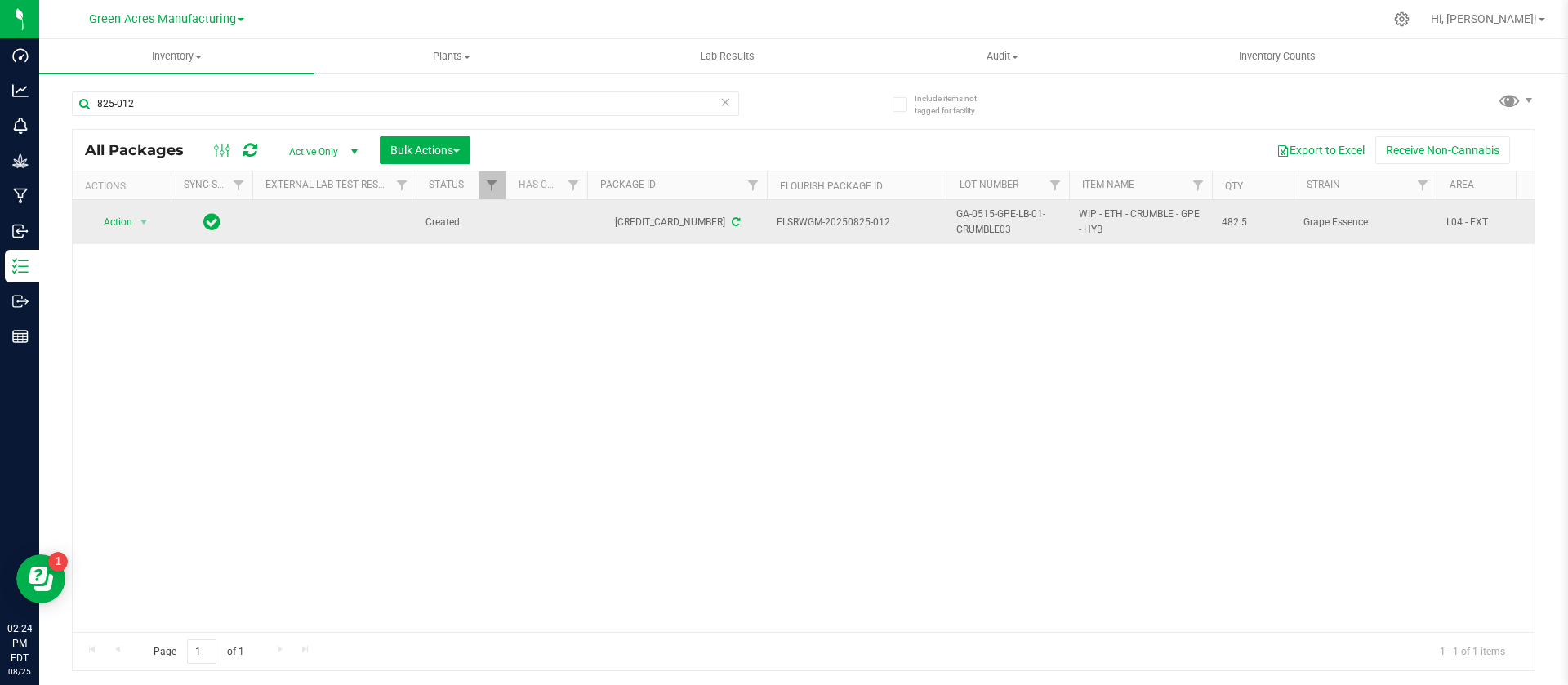
click at [964, 219] on span "GA-0515-GPE-LB-01-CRUMBLE03" at bounding box center [1008, 223] width 103 height 31
click at [964, 219] on input "GA-0515-GPE-LB-01-CRUMBLE03" at bounding box center [1004, 223] width 117 height 25
